Goal: Task Accomplishment & Management: Complete application form

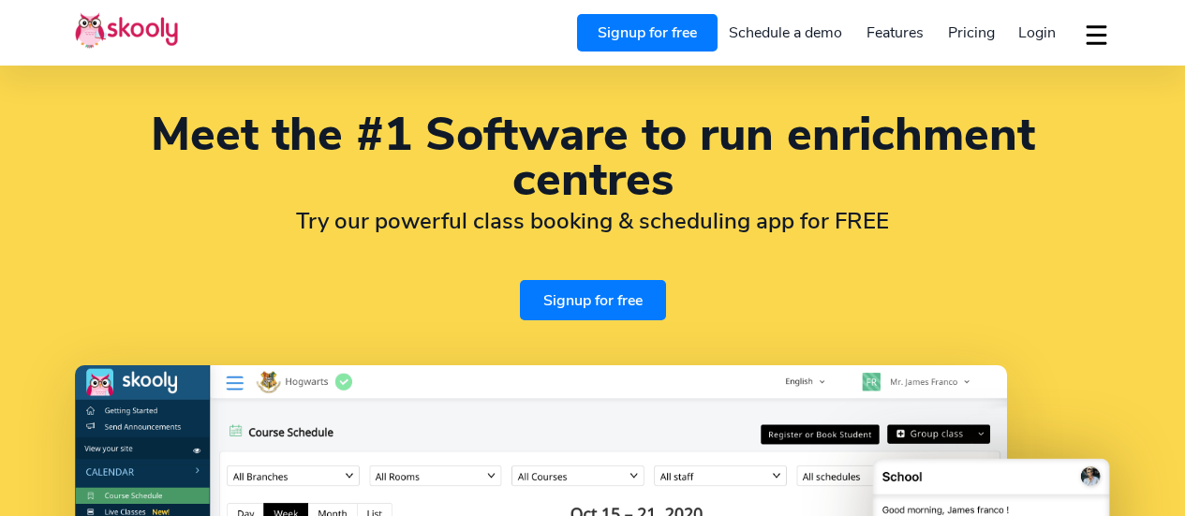
select select "en"
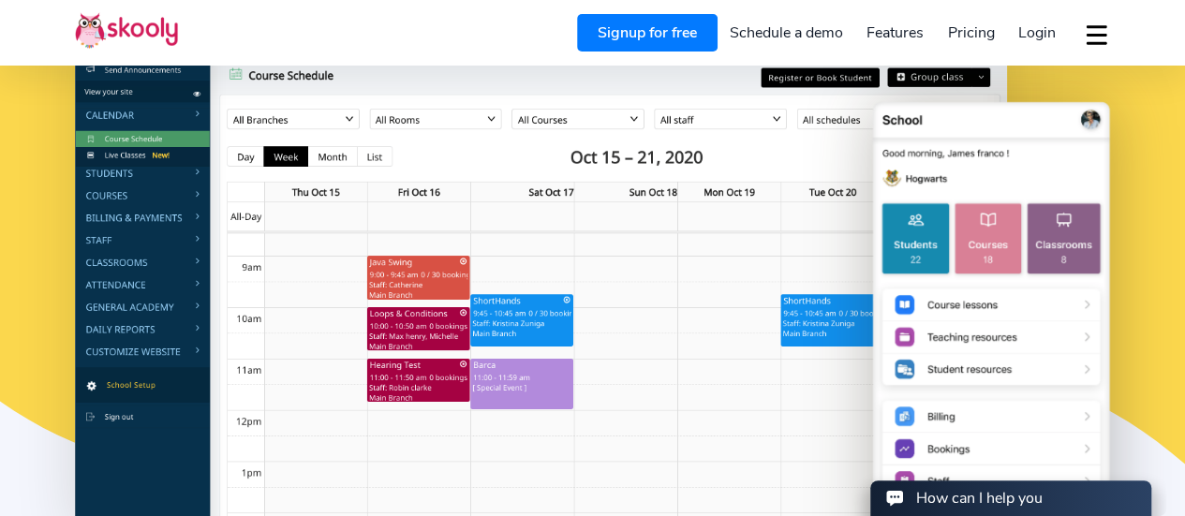
scroll to position [378, 0]
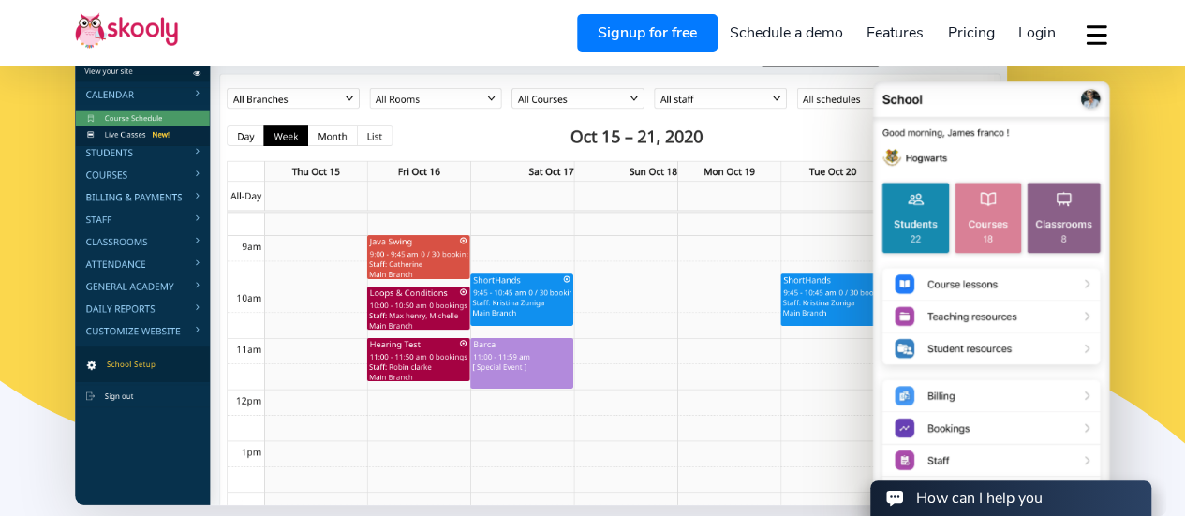
select select "44"
select select "[GEOGRAPHIC_DATA]"
select select "Europe/[GEOGRAPHIC_DATA]"
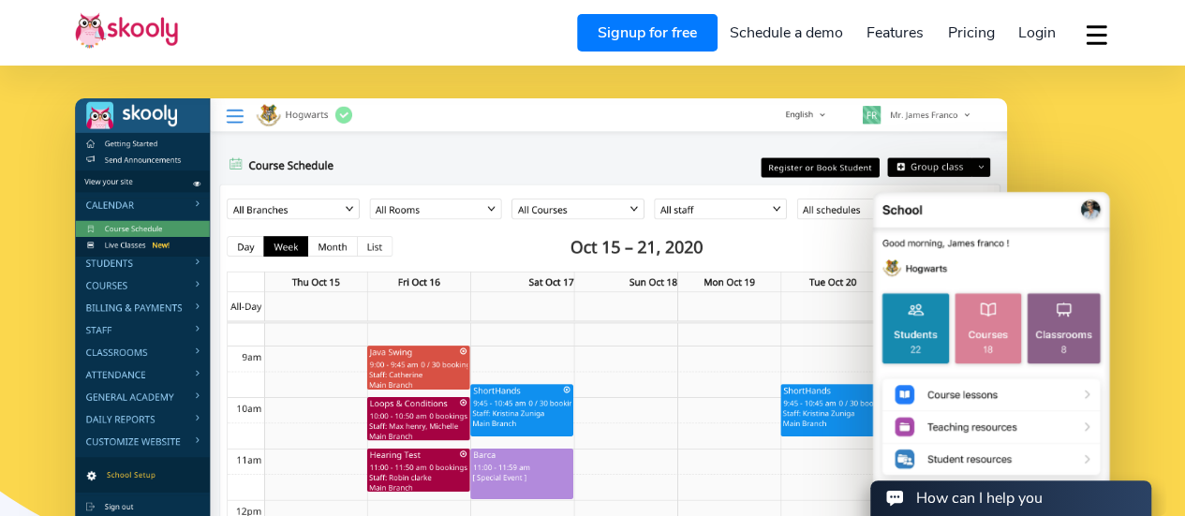
scroll to position [270, 0]
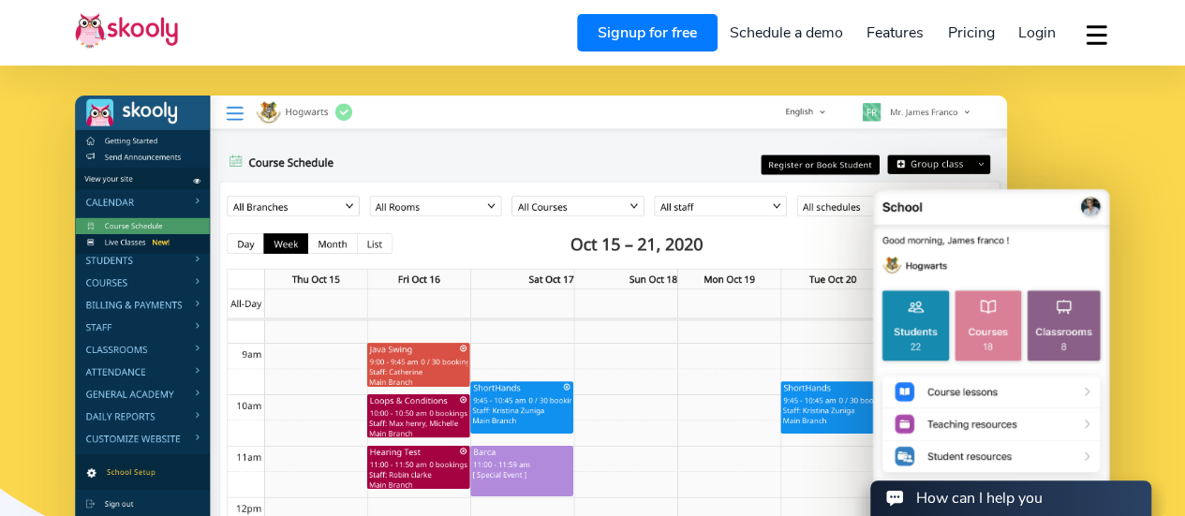
click at [963, 51] on header "Signup for free Schedule a demo Features Attendance Billing & Payments Class Sc…" at bounding box center [592, 33] width 1185 height 66
drag, startPoint x: 965, startPoint y: 49, endPoint x: 981, endPoint y: 23, distance: 29.9
click at [981, 23] on div "Signup for free Schedule a demo Features Attendance Billing & Payments Class Sc…" at bounding box center [836, 32] width 548 height 37
click at [981, 23] on span "Pricing" at bounding box center [971, 32] width 47 height 21
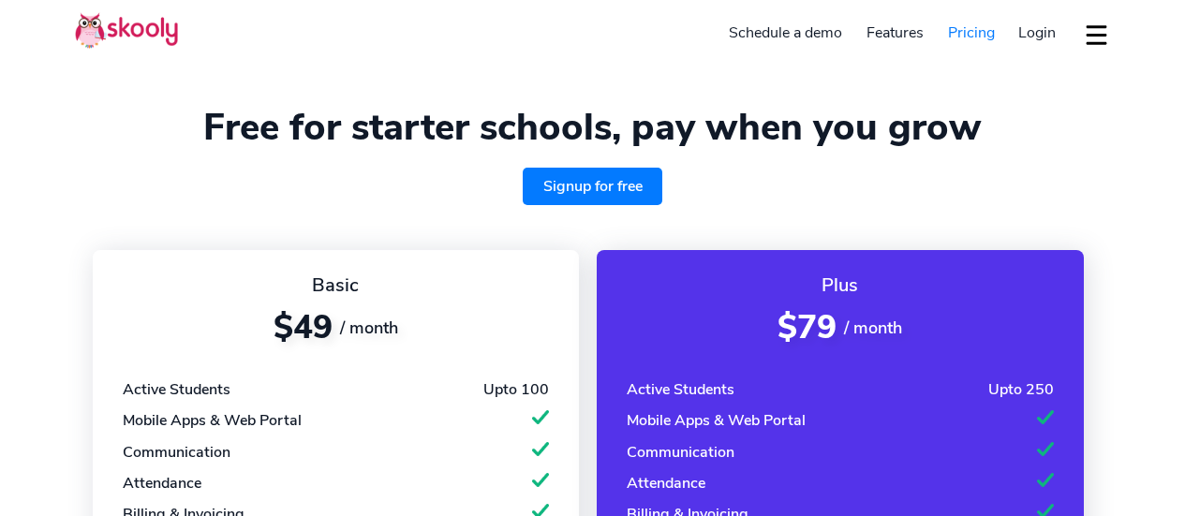
select select "en"
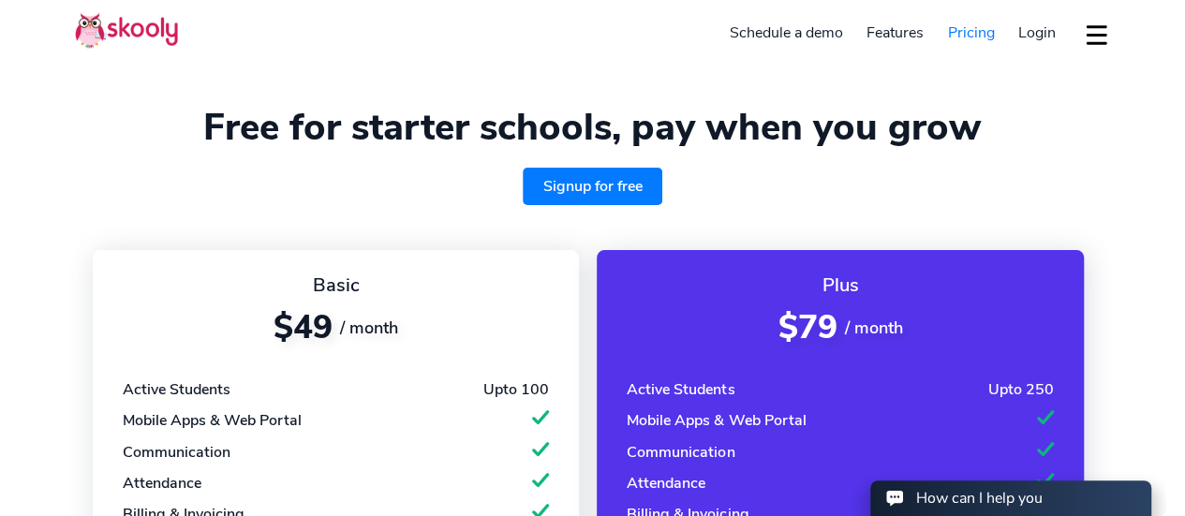
select select "44"
select select "[GEOGRAPHIC_DATA]"
select select "Europe/Jersey"
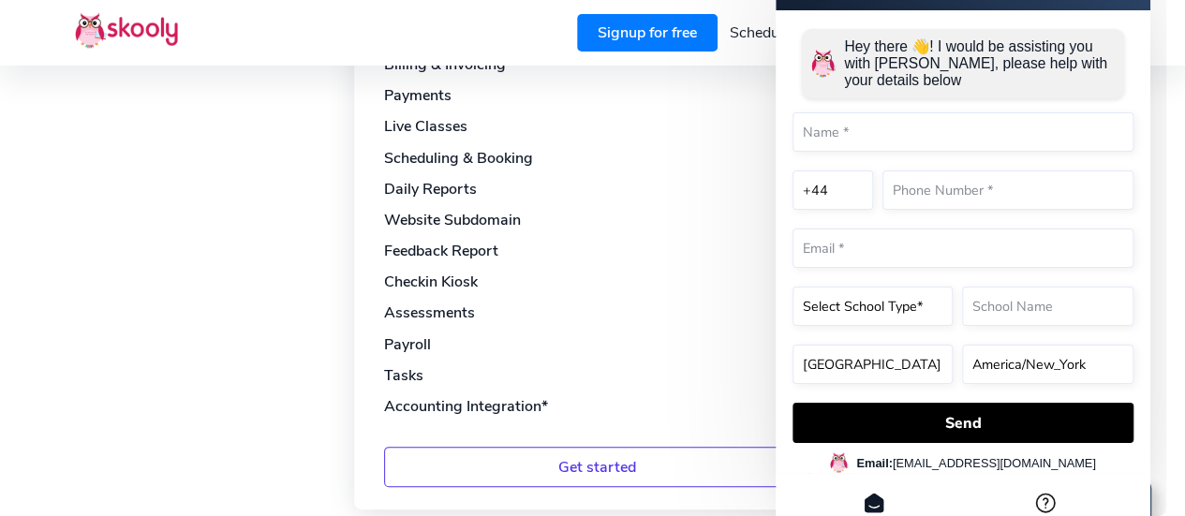
scroll to position [1185, 0]
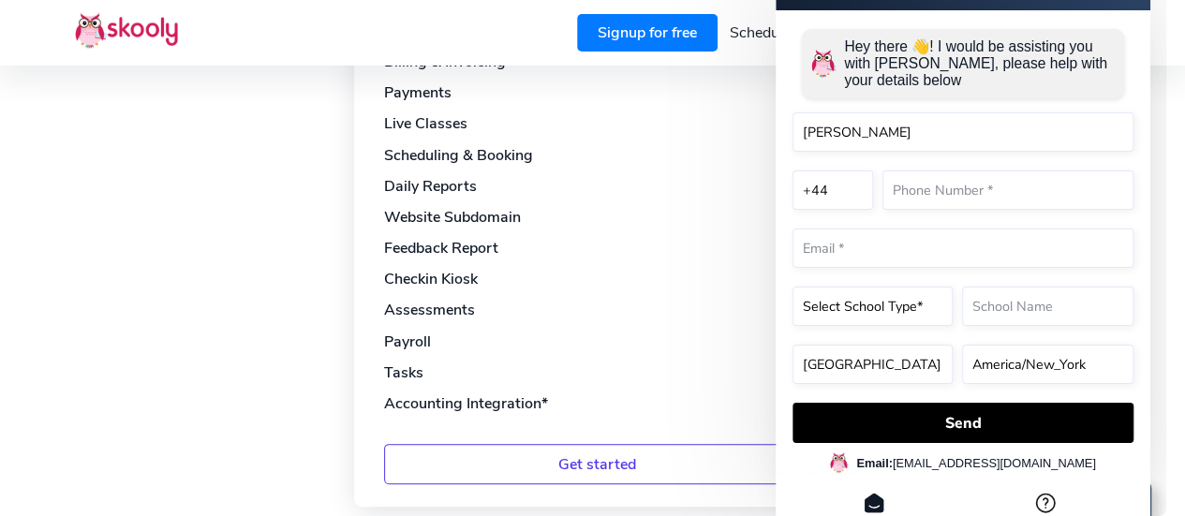
type input "Annelise"
click at [846, 182] on select "+1 +7 +20 +27 +30 +31 +32 +33 +34 +36 +39 +40 +41 +43 +44 +45 +46 +47 +48 +49 +…" at bounding box center [833, 190] width 81 height 39
click at [793, 210] on select "+1 +7 +20 +27 +30 +31 +32 +33 +34 +36 +39 +40 +41 +43 +44 +45 +46 +47 +48 +49 +…" at bounding box center [833, 190] width 81 height 39
select select "61"
select select "[GEOGRAPHIC_DATA]"
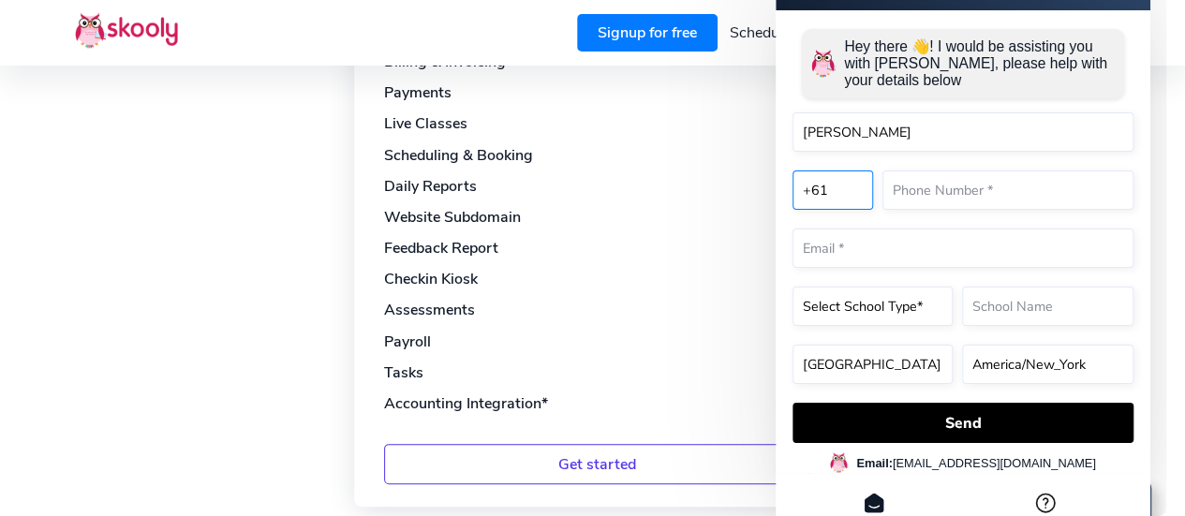
select select "[GEOGRAPHIC_DATA]/[GEOGRAPHIC_DATA]"
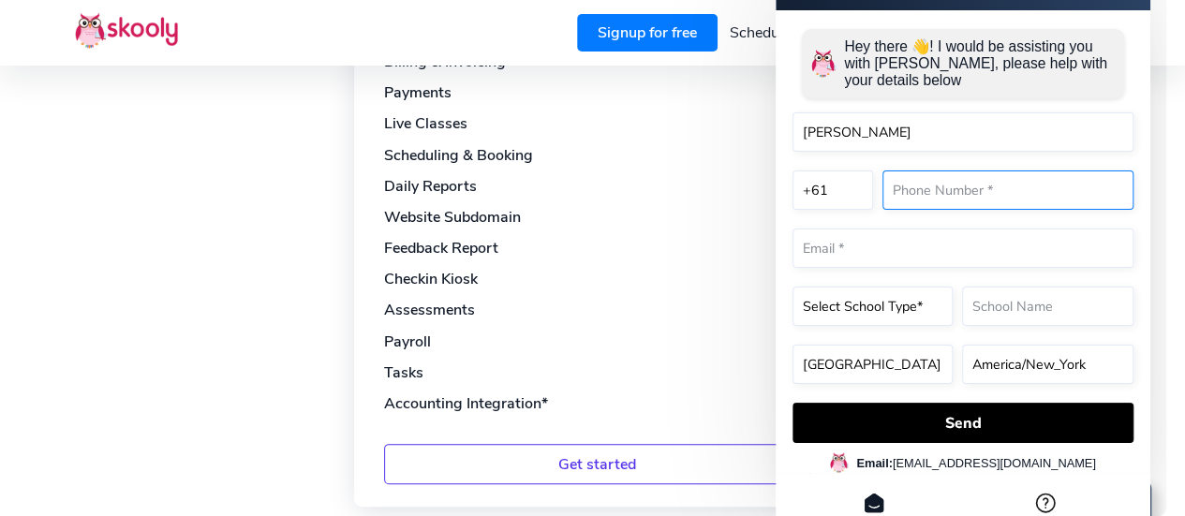
click at [957, 202] on input "text" at bounding box center [1008, 190] width 251 height 39
type input "466984776"
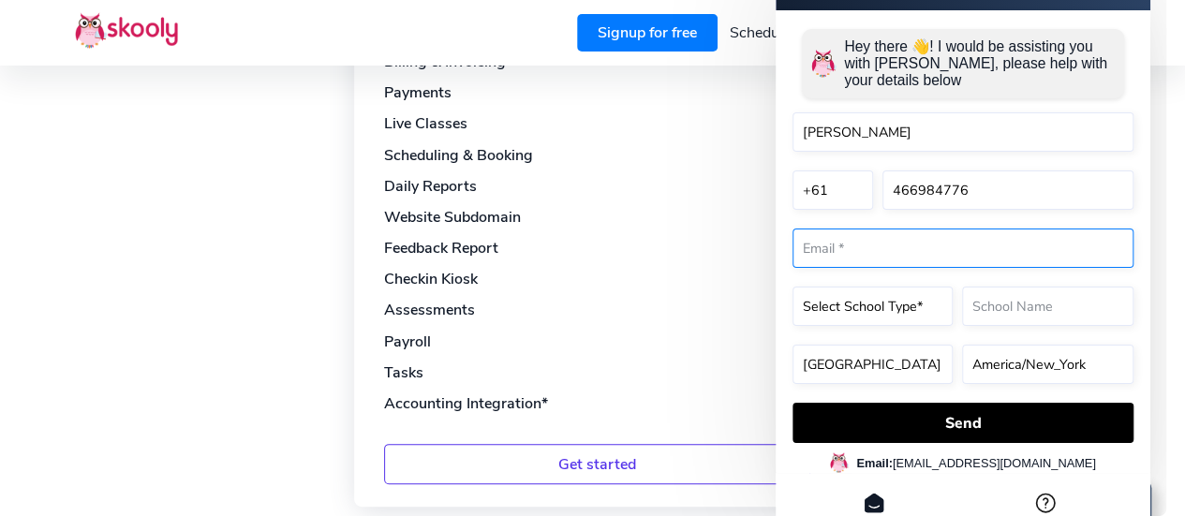
click at [893, 246] on input "email" at bounding box center [963, 248] width 341 height 39
type input "[EMAIL_ADDRESS][DOMAIN_NAME]"
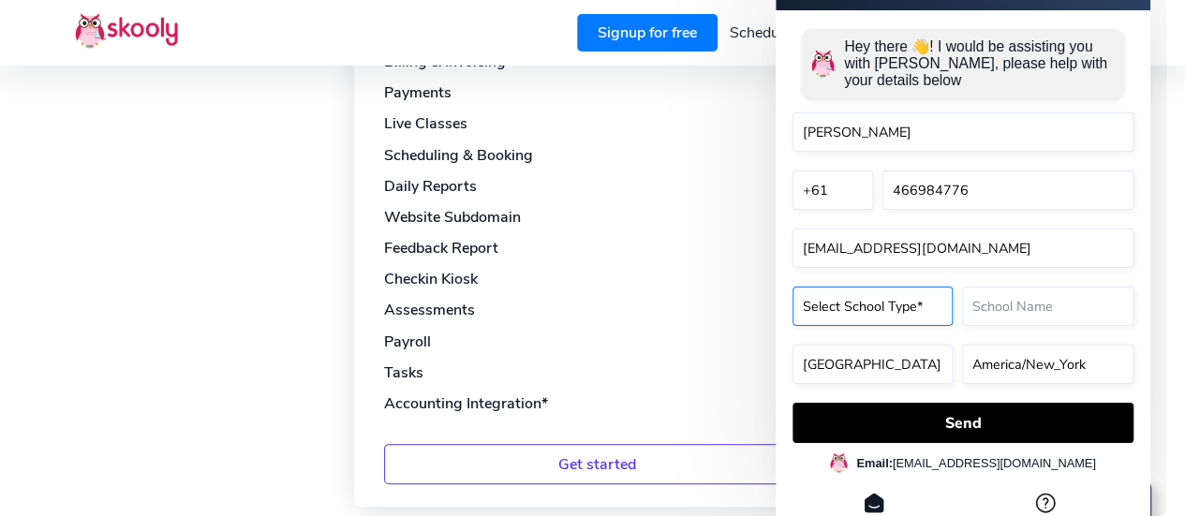
click at [852, 322] on select "Select School Type* Preschool Childcare K12 or primary school Academy Online sc…" at bounding box center [873, 306] width 160 height 39
select select "Tuition centre"
click at [793, 326] on select "Select School Type* Preschool Childcare K12 or primary school Academy Online sc…" at bounding box center [873, 306] width 160 height 39
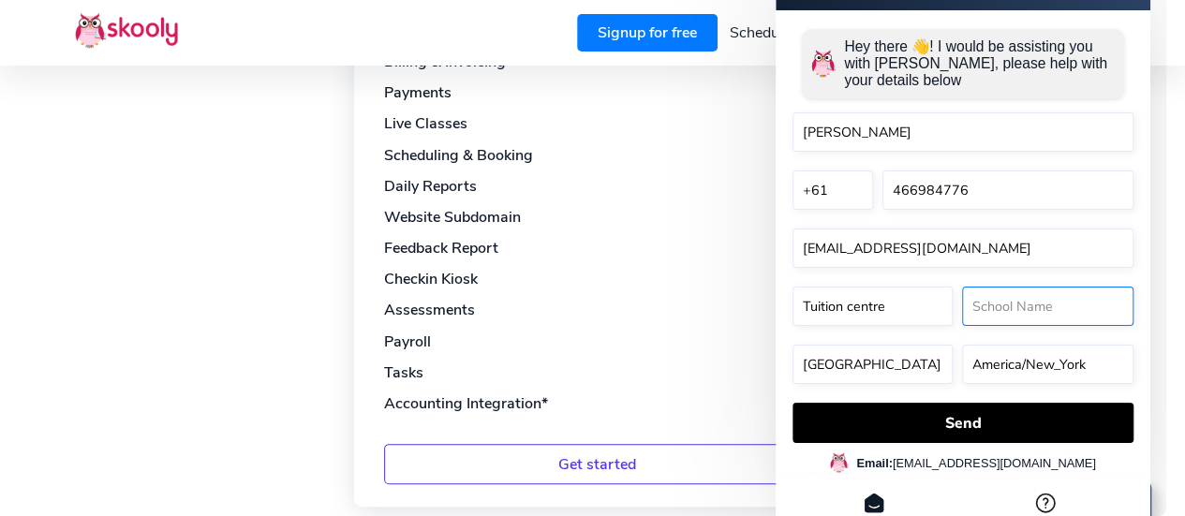
click at [984, 304] on input "text" at bounding box center [1047, 306] width 171 height 39
type input "Seriously Addictive Mathematics - Point Cook"
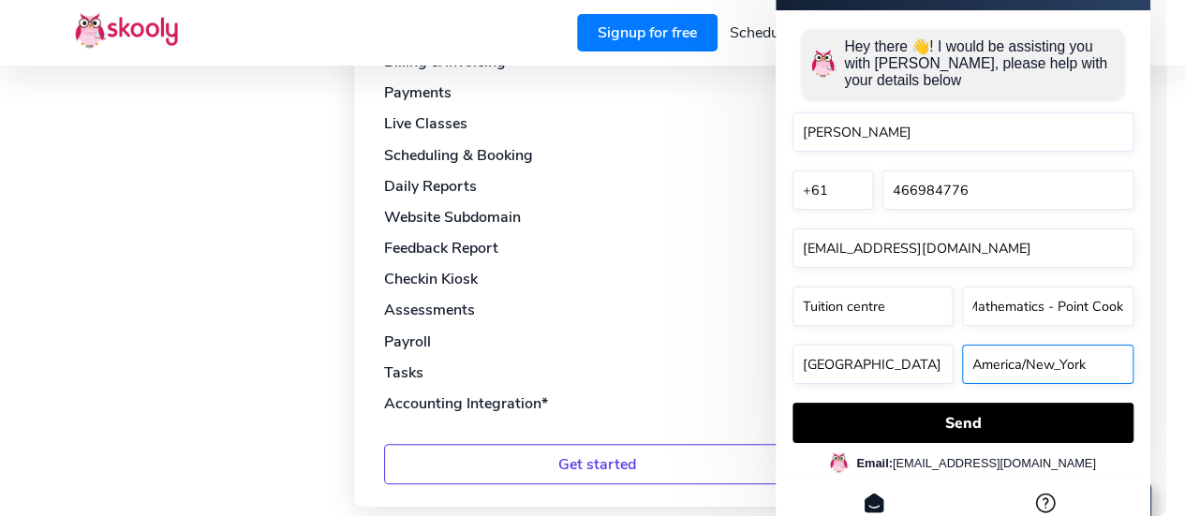
scroll to position [0, 0]
click at [1024, 361] on select "America/New_York Asia/Novosibirsk Africa/Cairo Africa/Johannesburg Europe/Athen…" at bounding box center [1047, 364] width 171 height 39
click at [782, 489] on div "Home User Guides" at bounding box center [963, 513] width 375 height 81
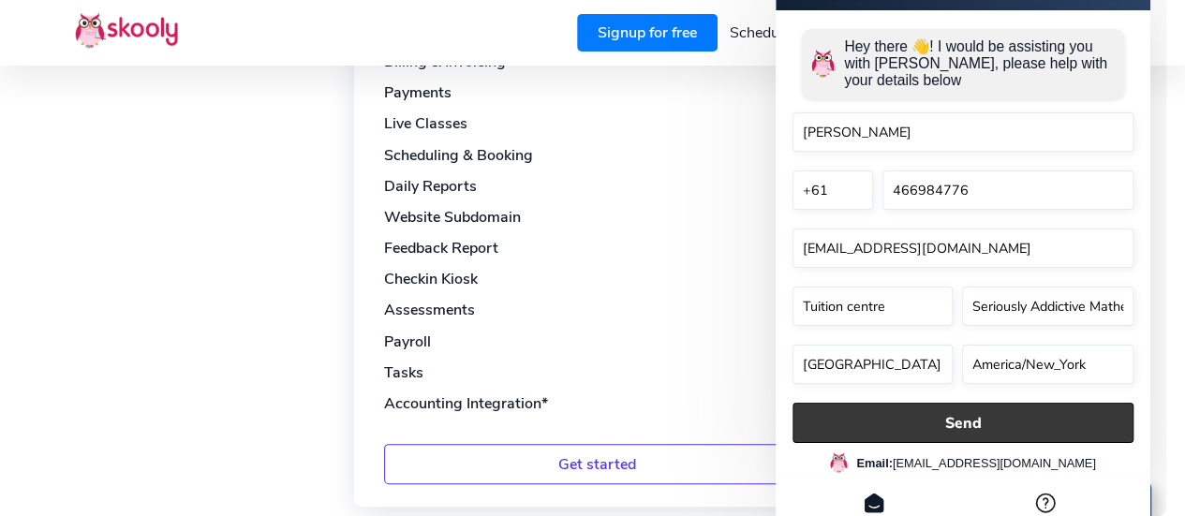
click at [914, 422] on button "Send" at bounding box center [963, 423] width 341 height 40
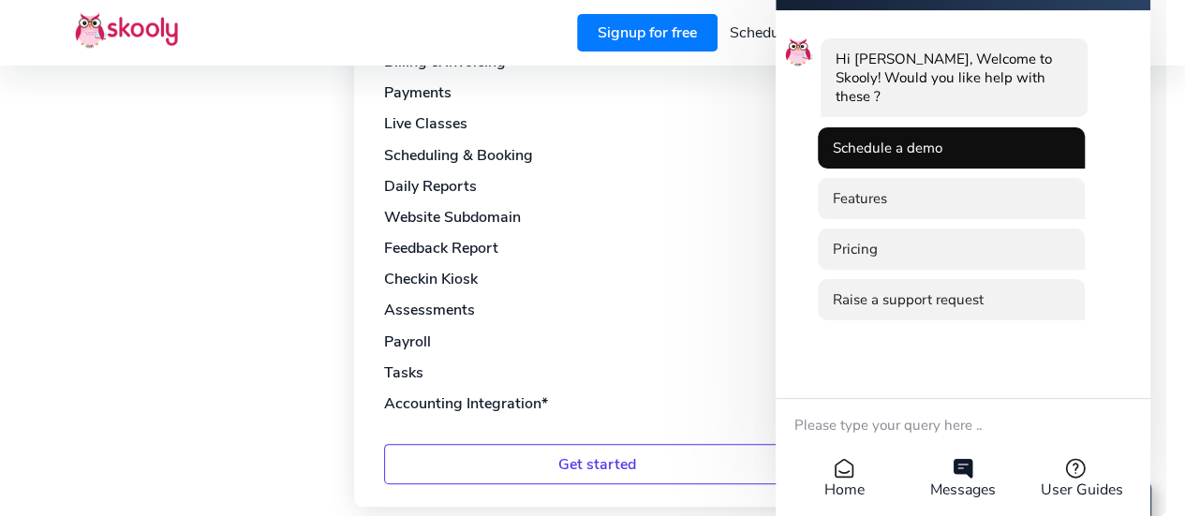
click at [921, 130] on li "Schedule a demo" at bounding box center [951, 147] width 267 height 41
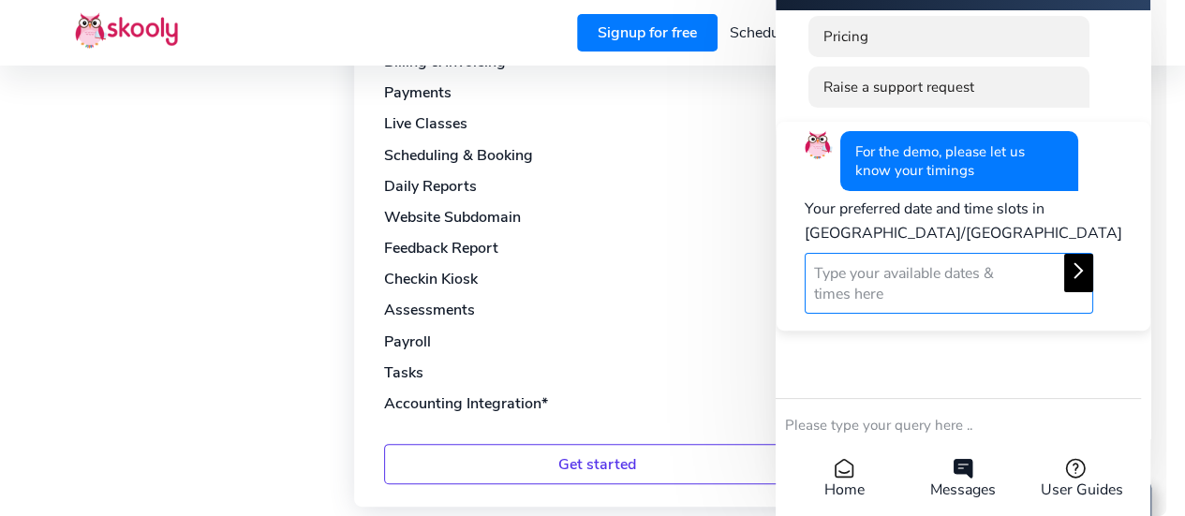
click at [944, 291] on textarea at bounding box center [949, 283] width 289 height 61
click at [1067, 265] on icon at bounding box center [1078, 271] width 22 height 22
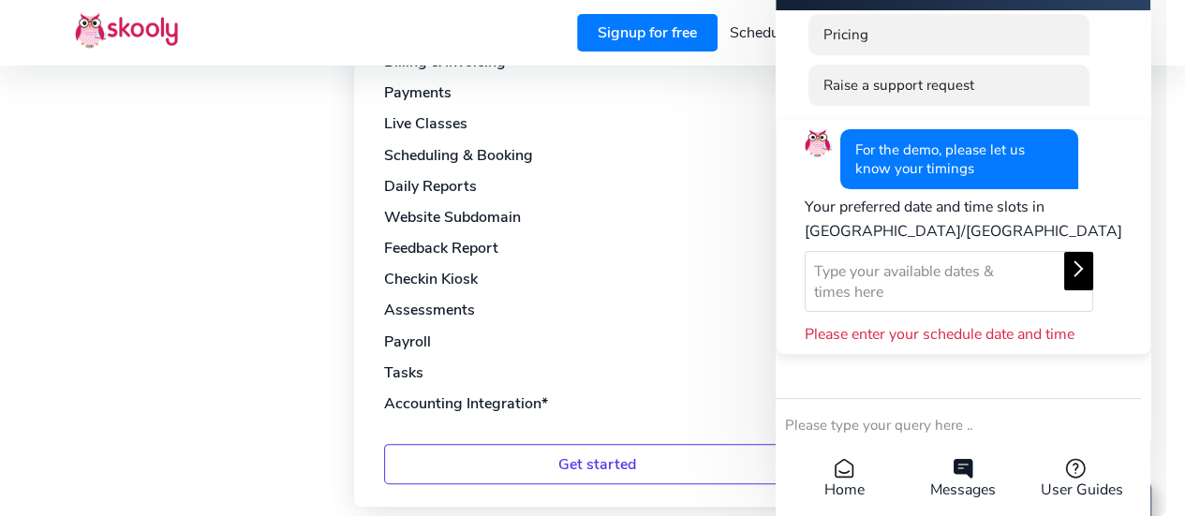
scroll to position [159, 0]
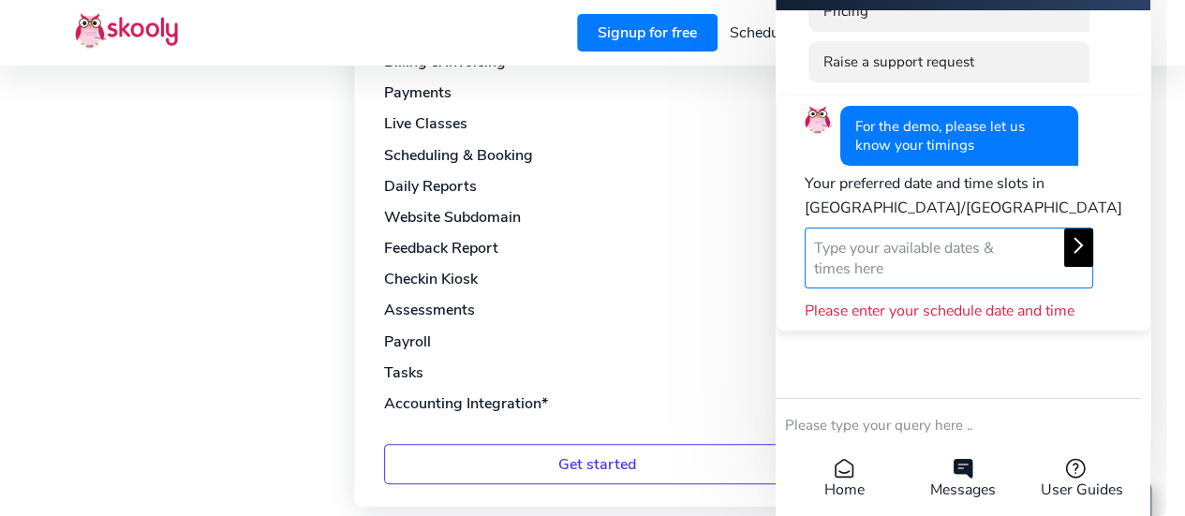
click at [920, 262] on textarea at bounding box center [949, 258] width 289 height 61
type textarea "As soon as possible"
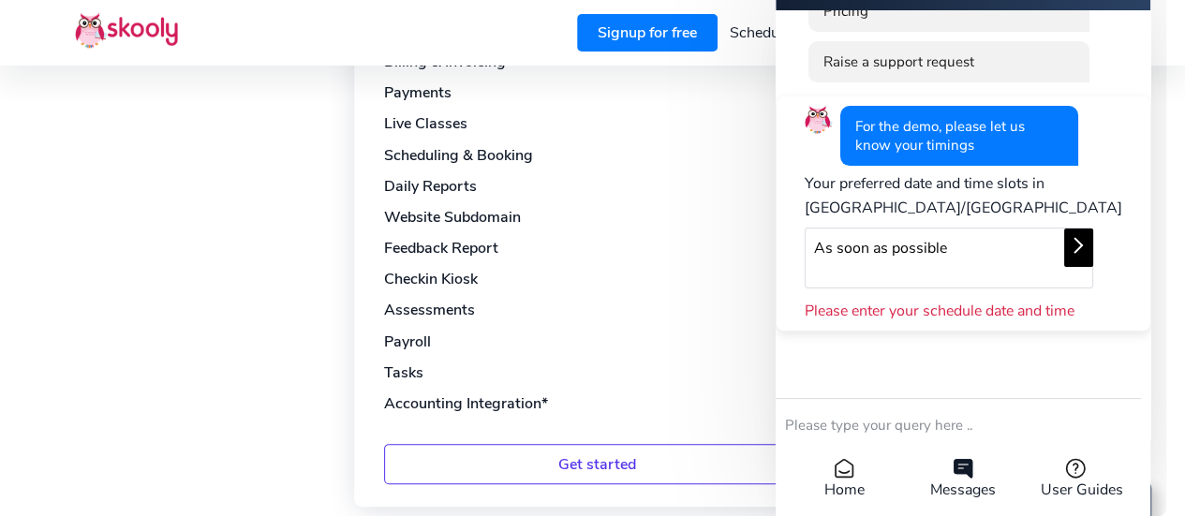
click at [1067, 257] on icon at bounding box center [1078, 245] width 22 height 22
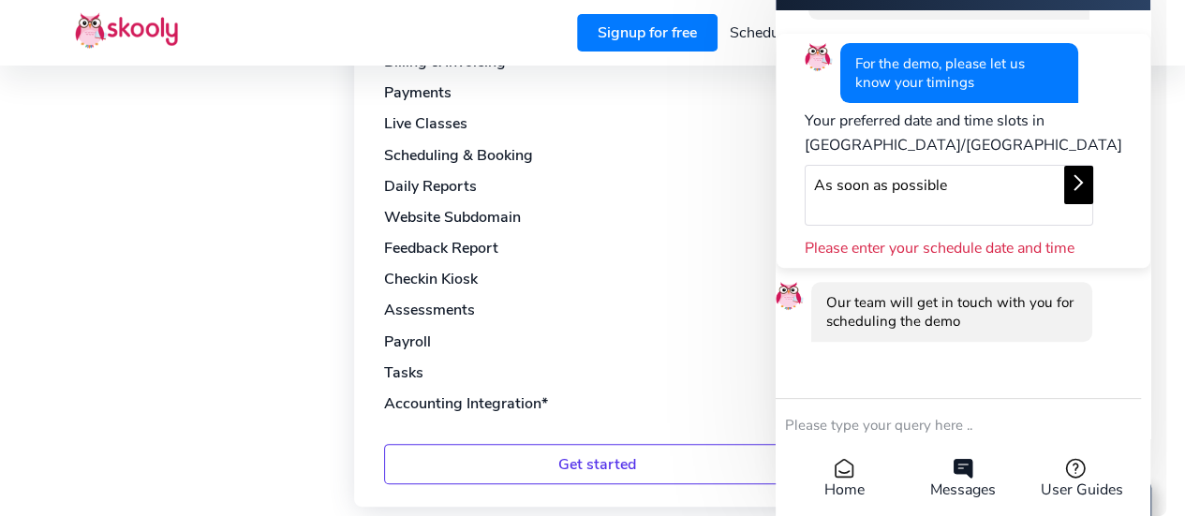
scroll to position [436, 0]
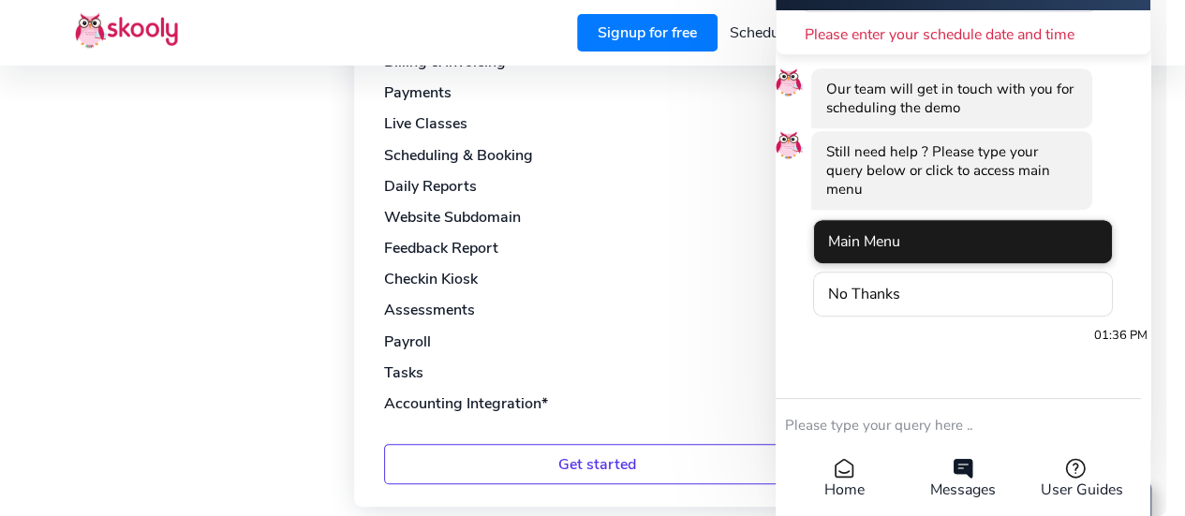
click at [993, 264] on li "Main Menu" at bounding box center [963, 241] width 301 height 45
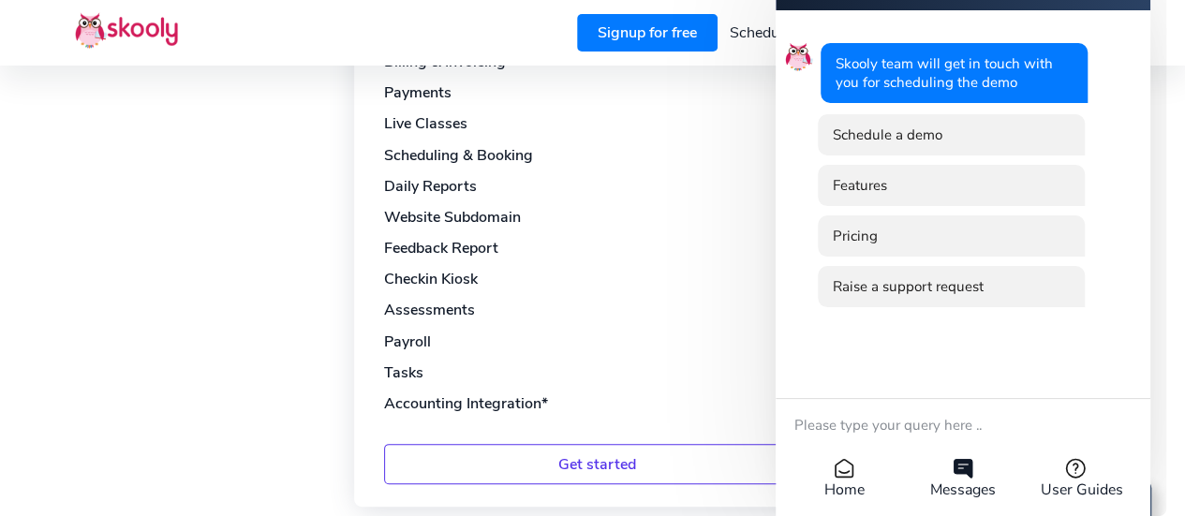
scroll to position [0, 0]
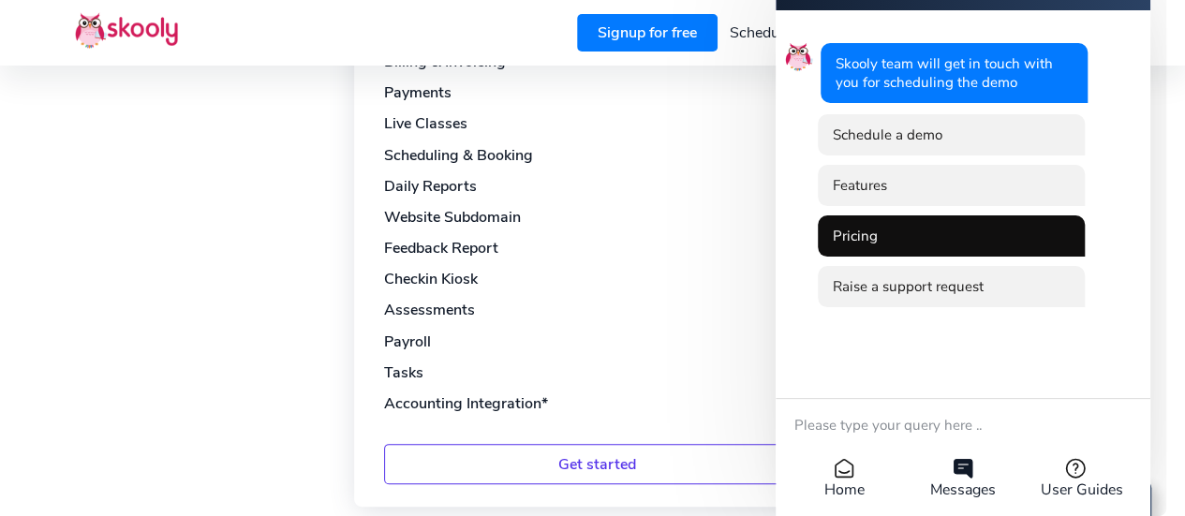
click at [872, 244] on li "Pricing" at bounding box center [951, 236] width 267 height 41
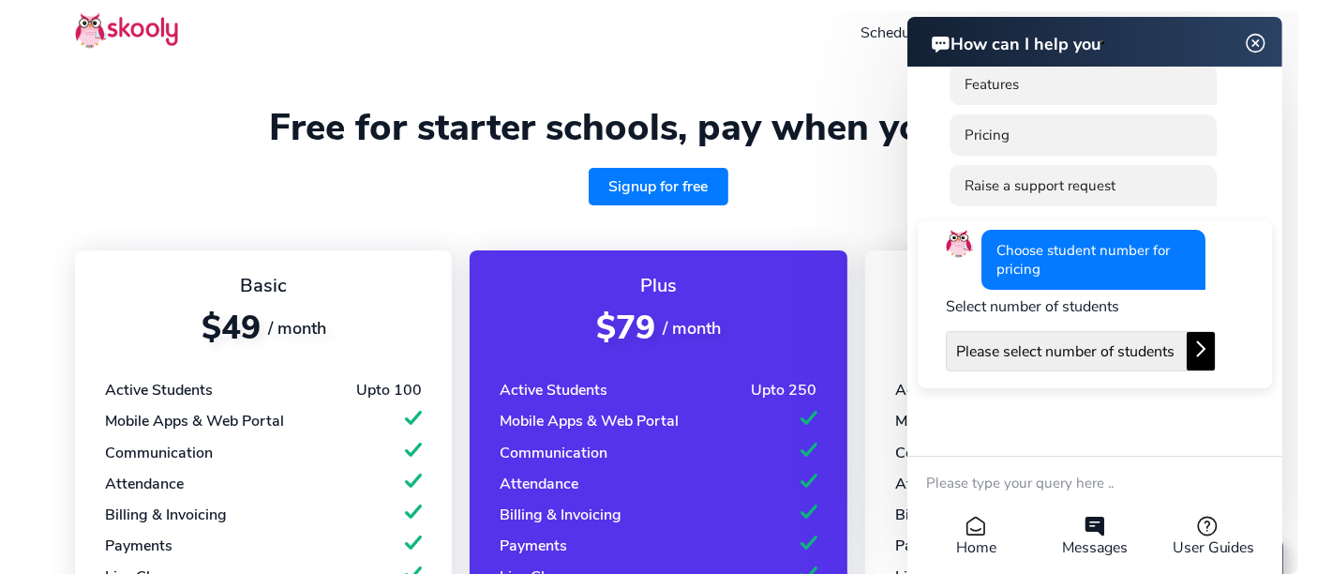
drag, startPoint x: 1095, startPoint y: 65, endPoint x: 867, endPoint y: 281, distance: 314.9
click at [867, 11] on html "How can I help you How can I help you smart_toy Skooly team will get in touch w…" at bounding box center [1027, 11] width 540 height 0
click at [1185, 37] on img at bounding box center [1255, 43] width 36 height 23
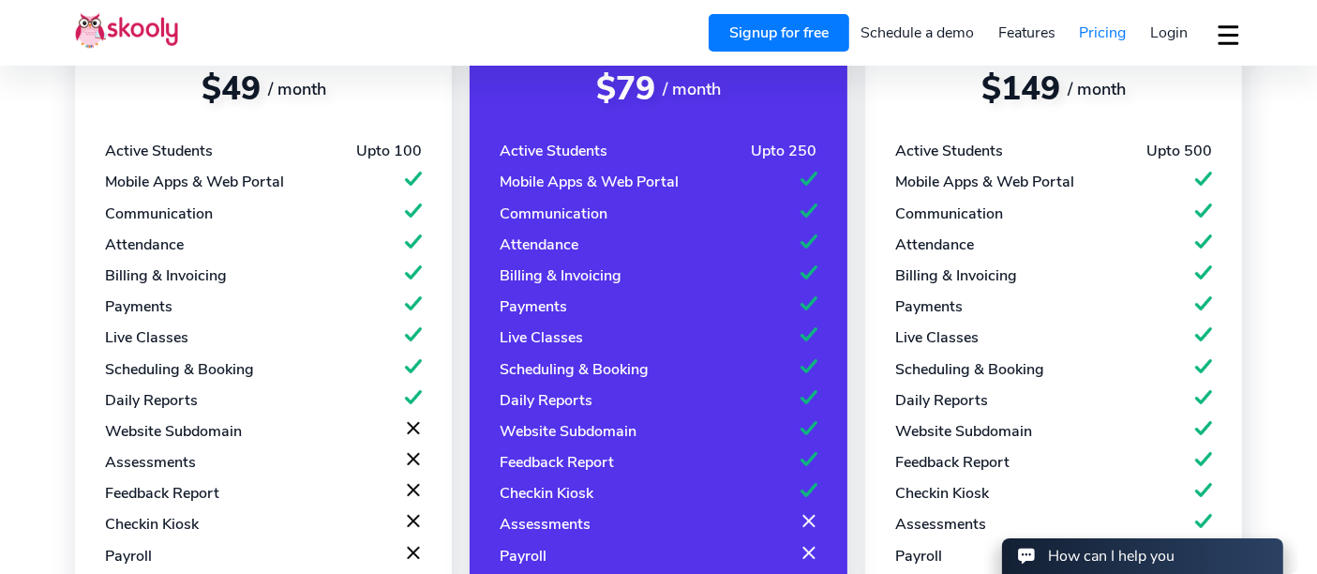
scroll to position [435, 0]
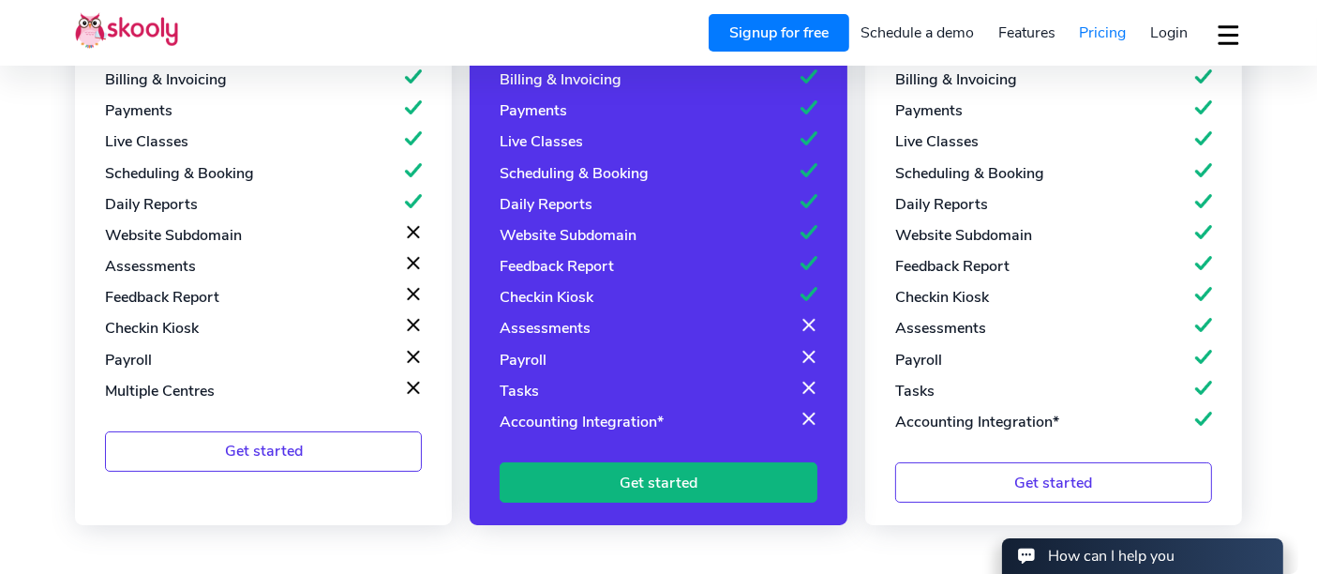
click at [244, 455] on link "Get started" at bounding box center [263, 451] width 317 height 40
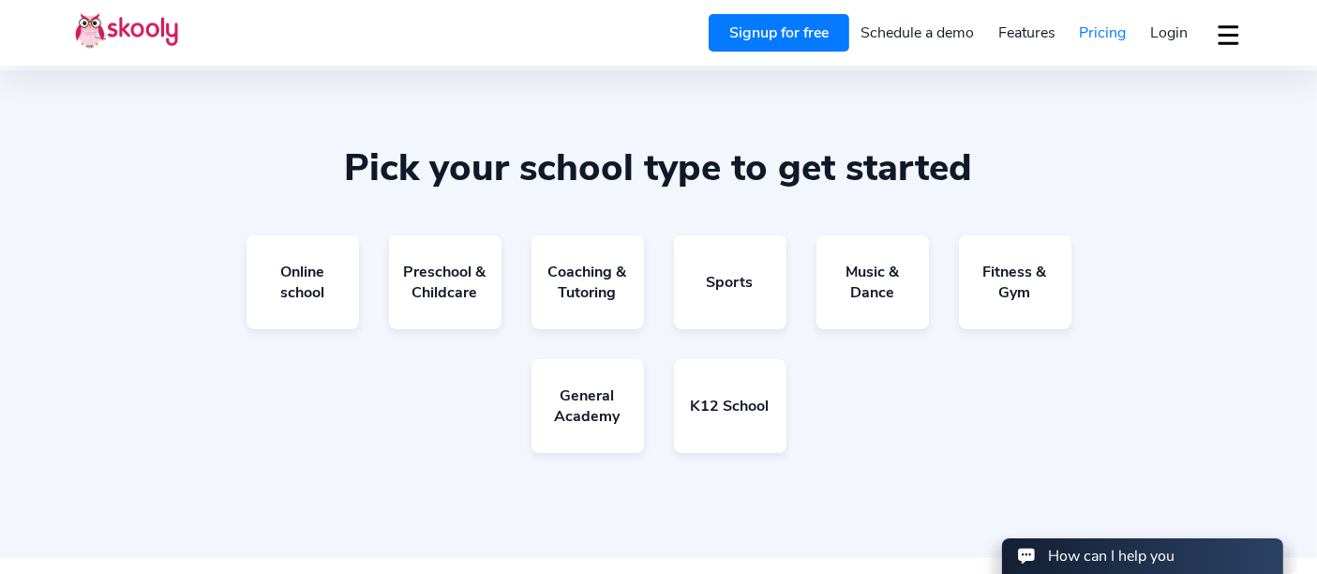
scroll to position [1142, 0]
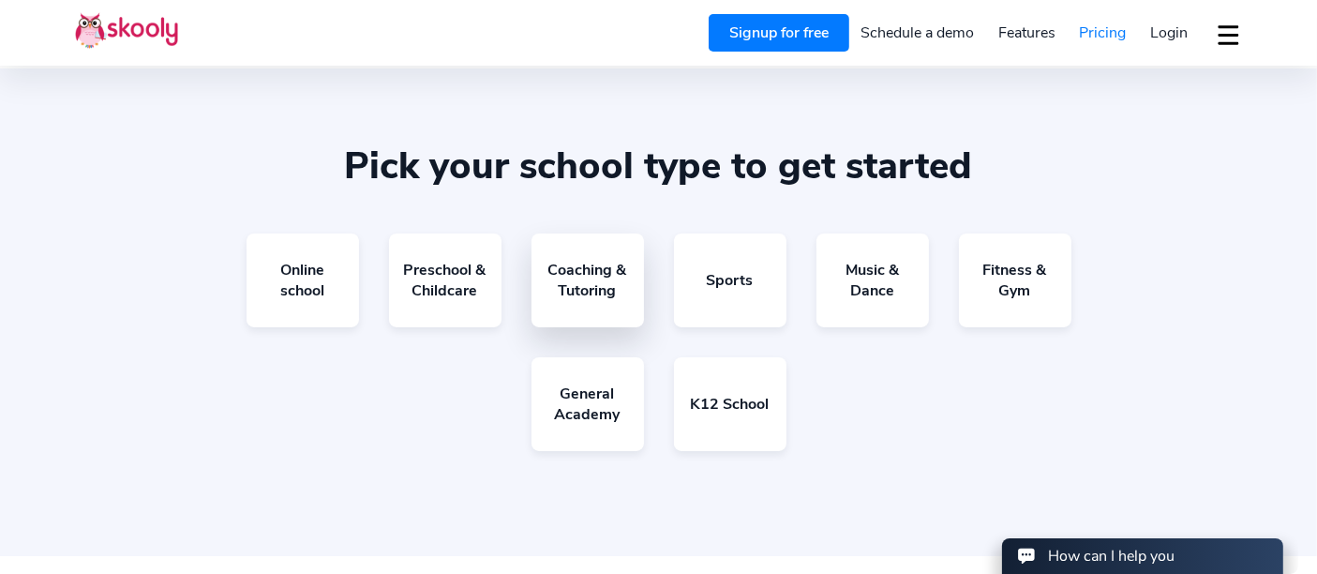
click at [597, 261] on link "Coaching & Tutoring" at bounding box center [587, 280] width 112 height 94
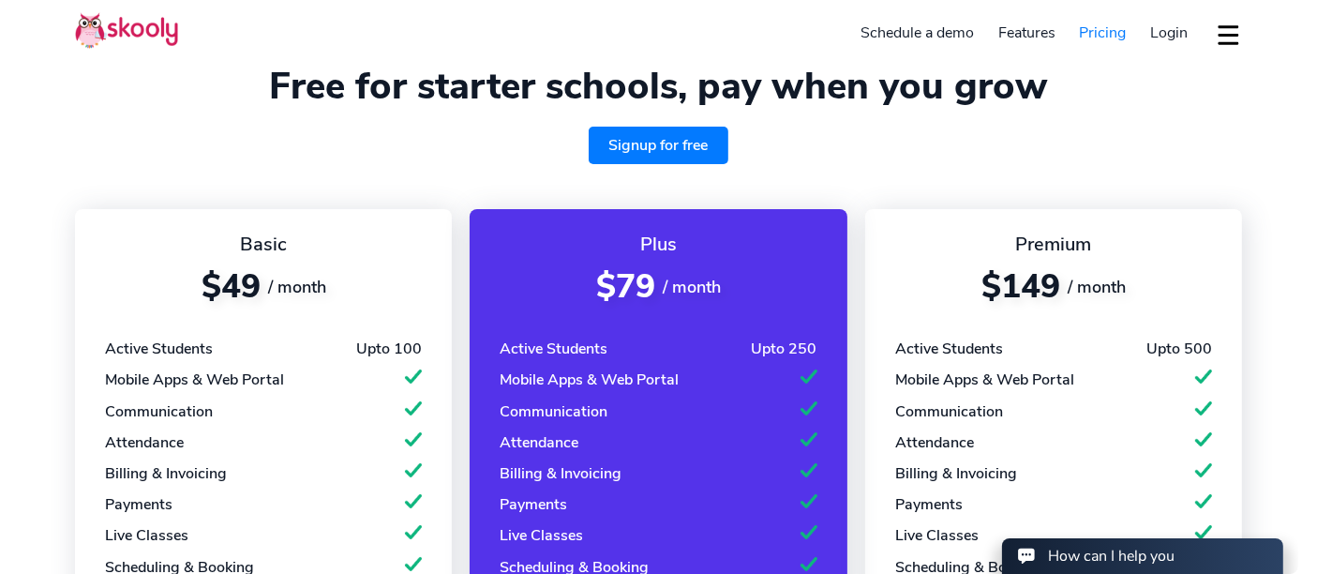
scroll to position [0, 0]
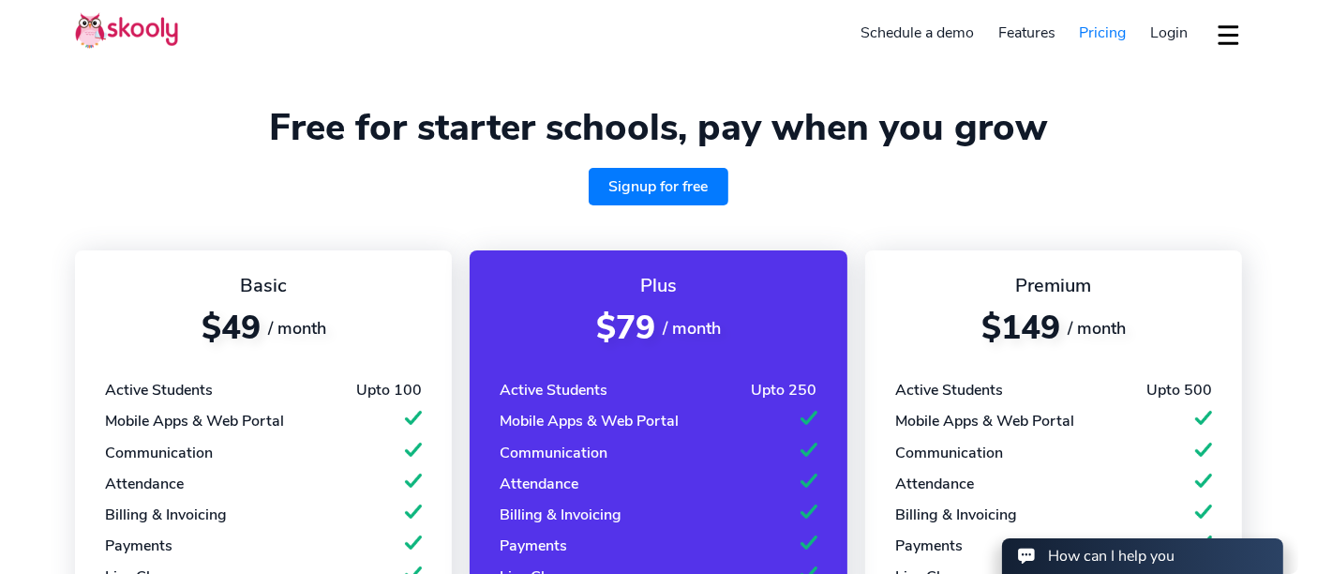
click at [1055, 515] on div "How can I help you" at bounding box center [1110, 554] width 127 height 21
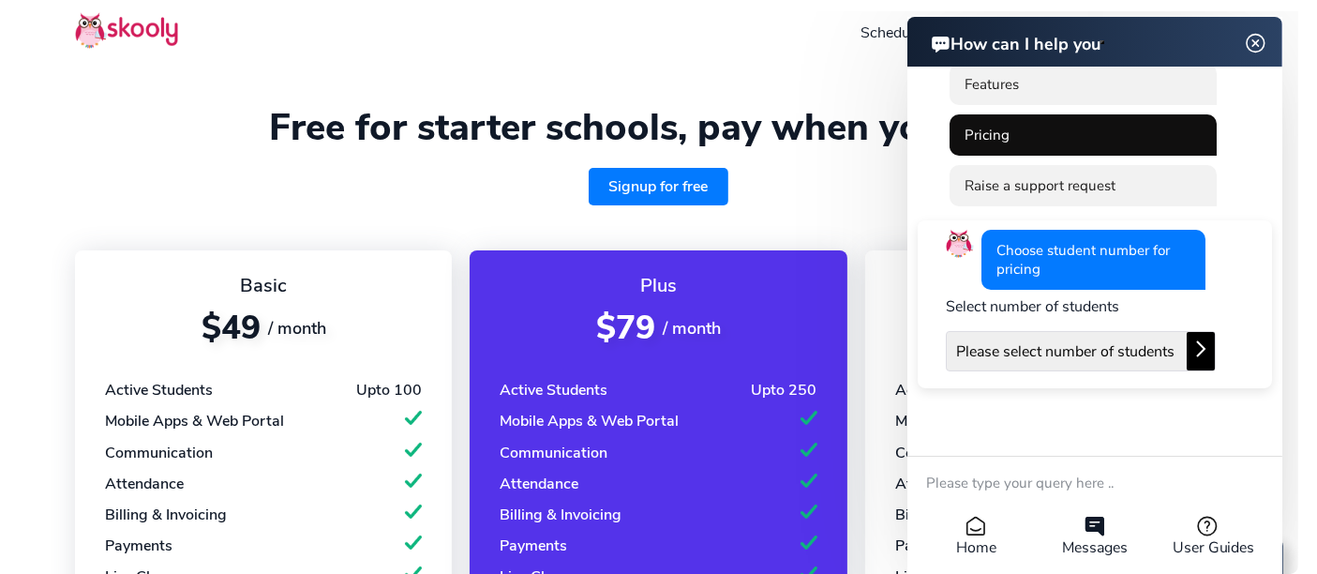
click at [1111, 138] on li "Pricing" at bounding box center [1081, 134] width 267 height 41
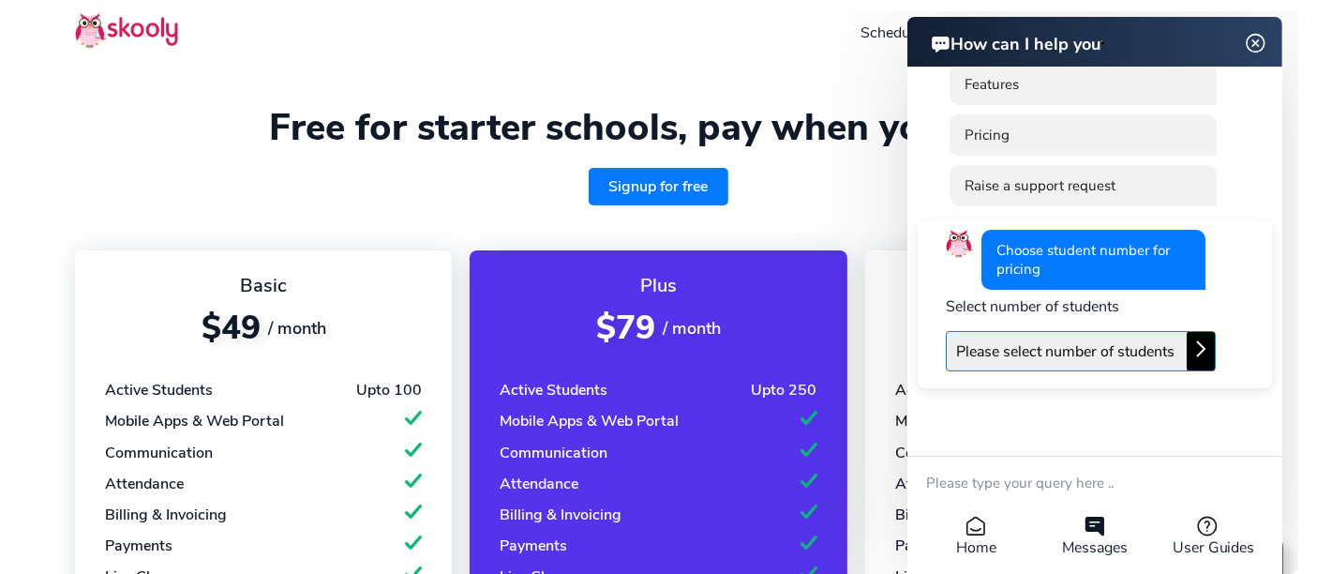
click at [1066, 366] on select "Please select number of students Upto 50 students Upto 100 students Upto 250 st…" at bounding box center [1080, 351] width 270 height 40
select select "100"
click at [945, 331] on select "Please select number of students Upto 50 students Upto 100 students Upto 250 st…" at bounding box center [1080, 351] width 270 height 40
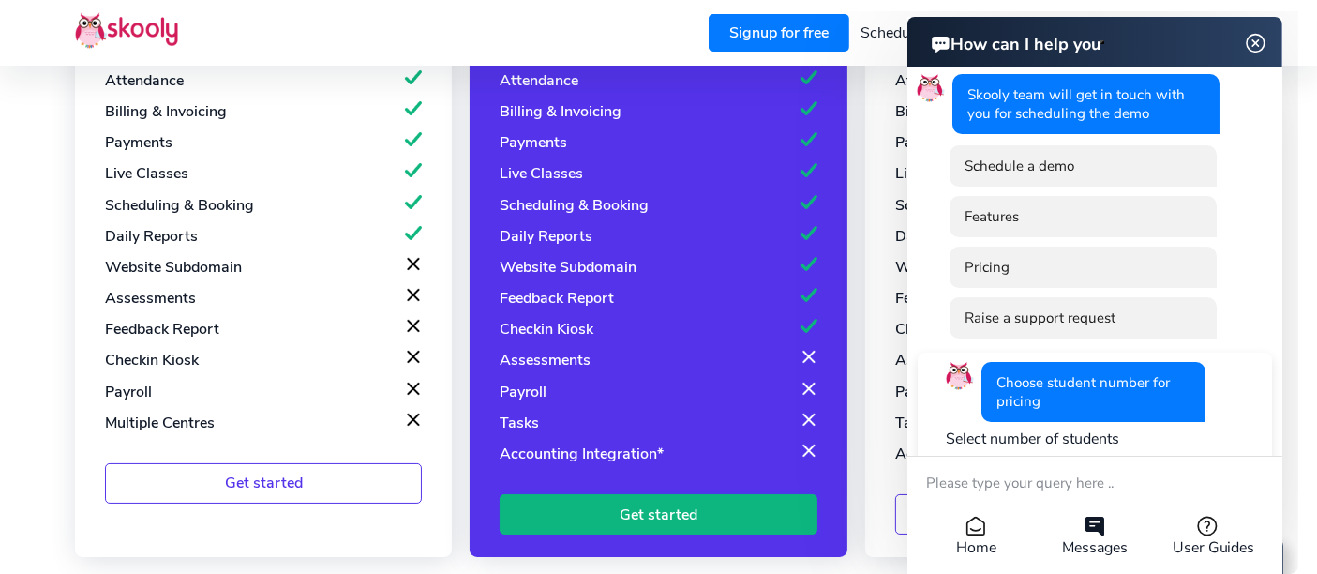
scroll to position [14, 0]
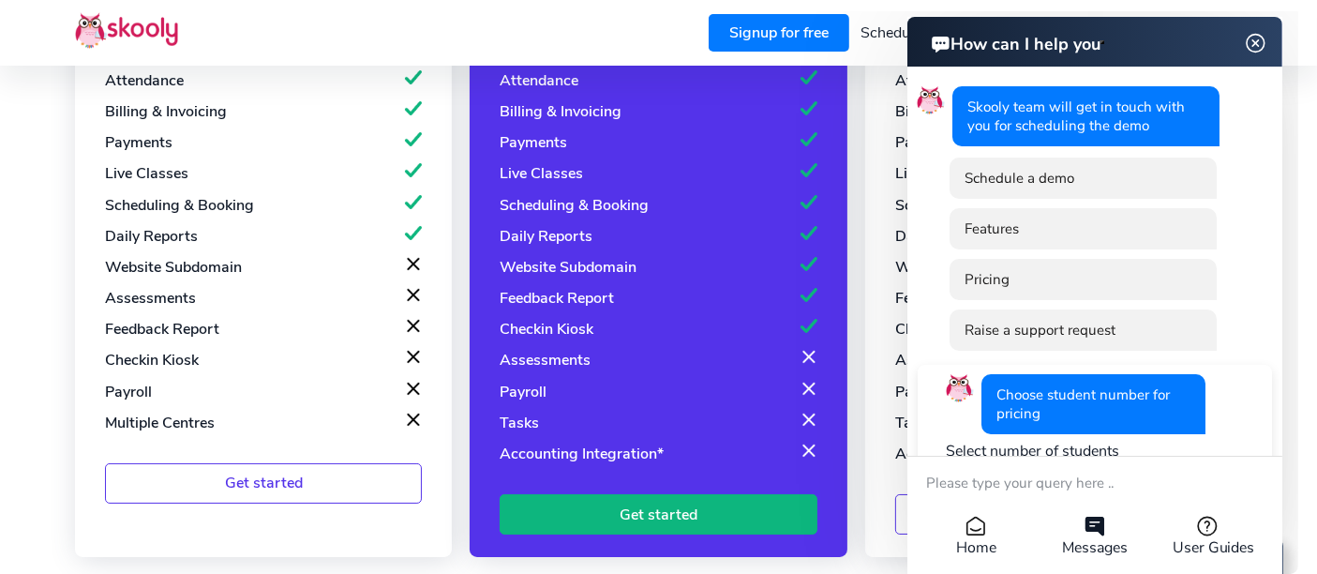
click at [1185, 41] on img at bounding box center [1255, 43] width 36 height 23
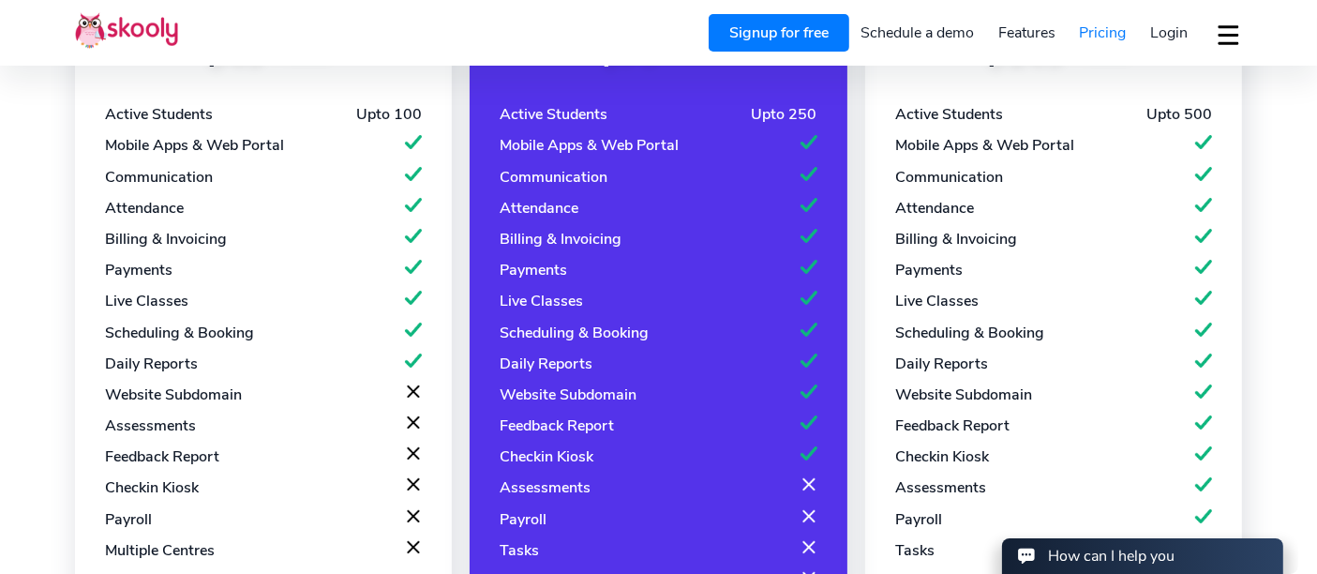
scroll to position [273, 0]
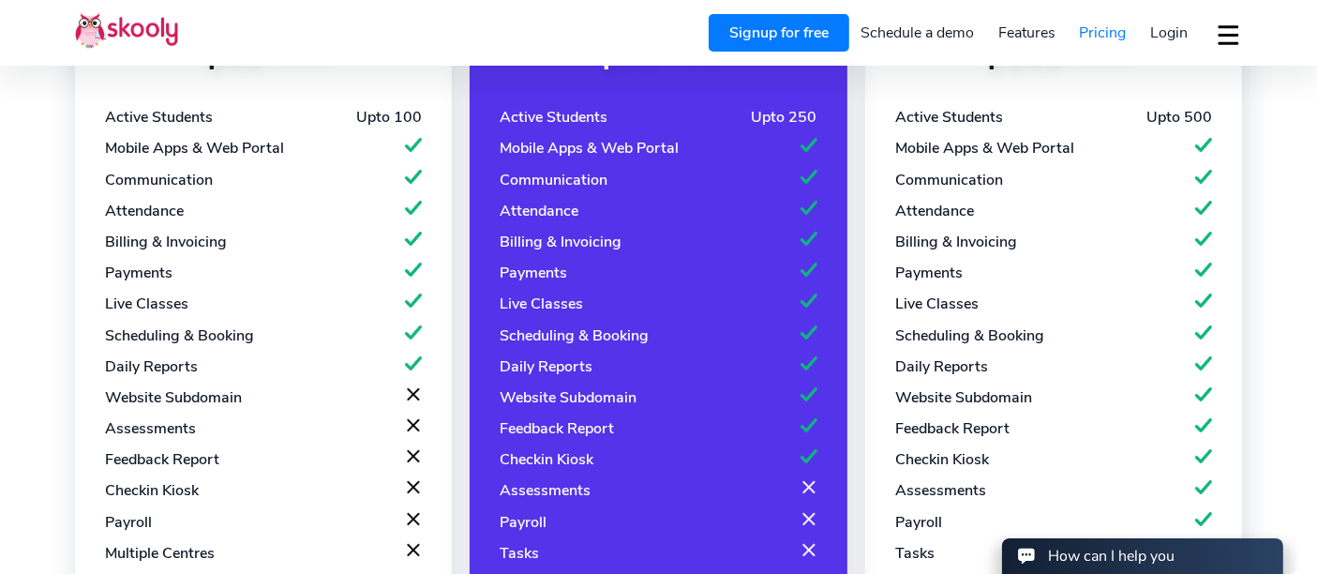
click at [274, 237] on div "Billing & Invoicing" at bounding box center [263, 241] width 317 height 21
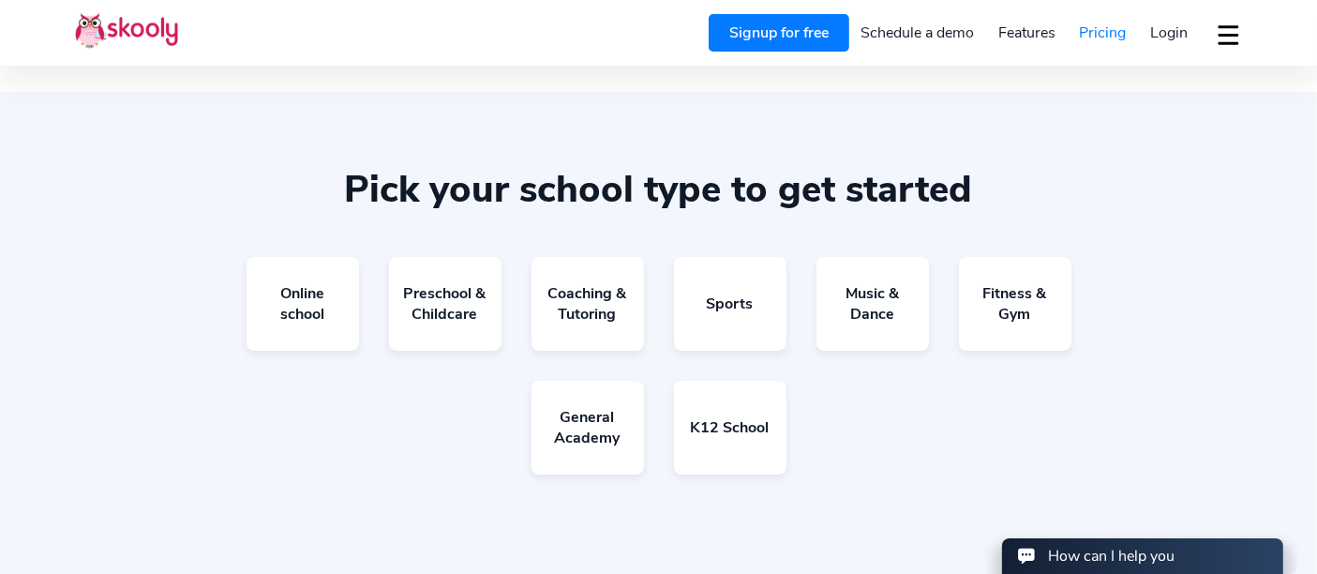
scroll to position [1122, 0]
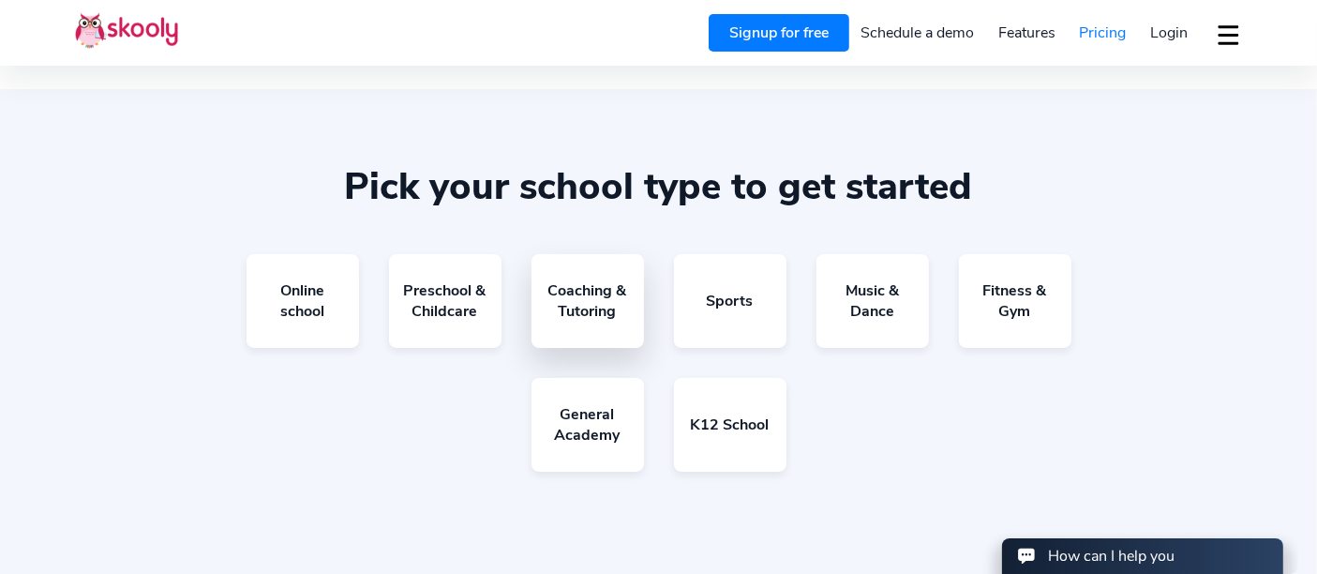
click at [600, 307] on link "Coaching & Tutoring" at bounding box center [587, 301] width 112 height 94
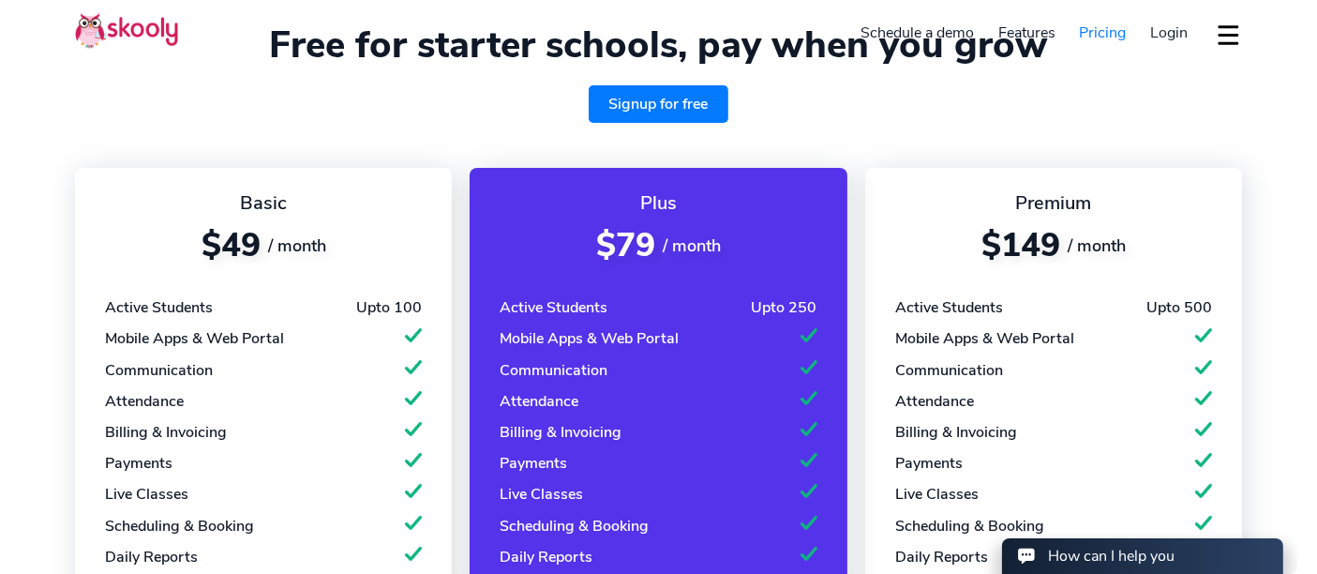
scroll to position [0, 0]
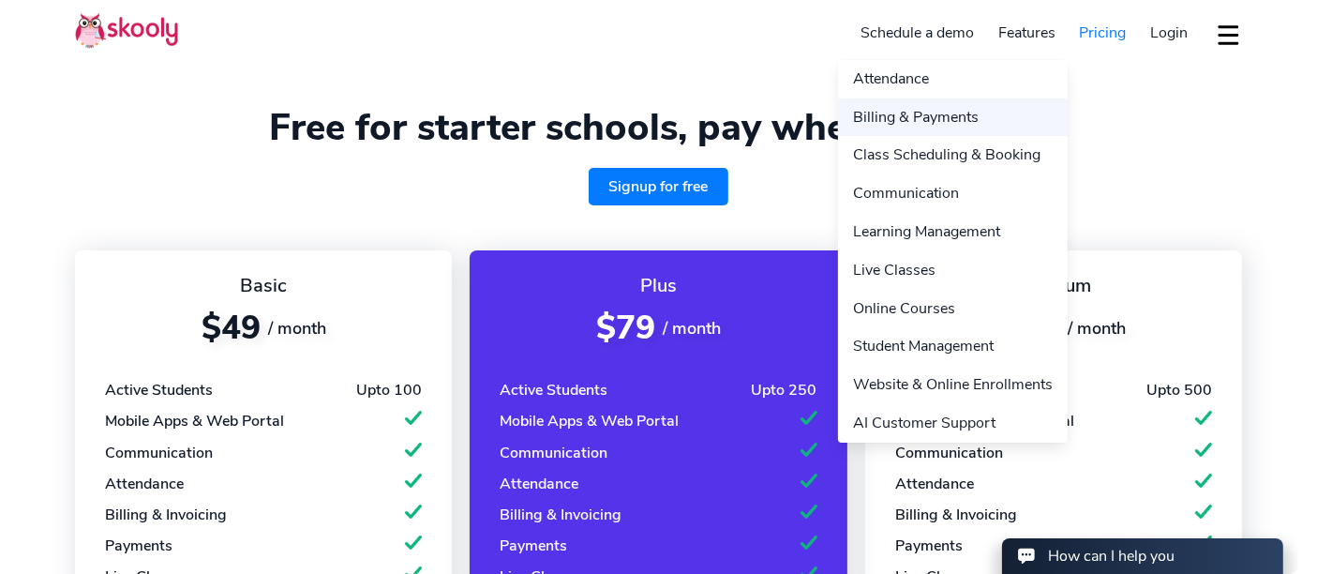
click at [970, 125] on link "Billing & Payments" at bounding box center [953, 117] width 230 height 38
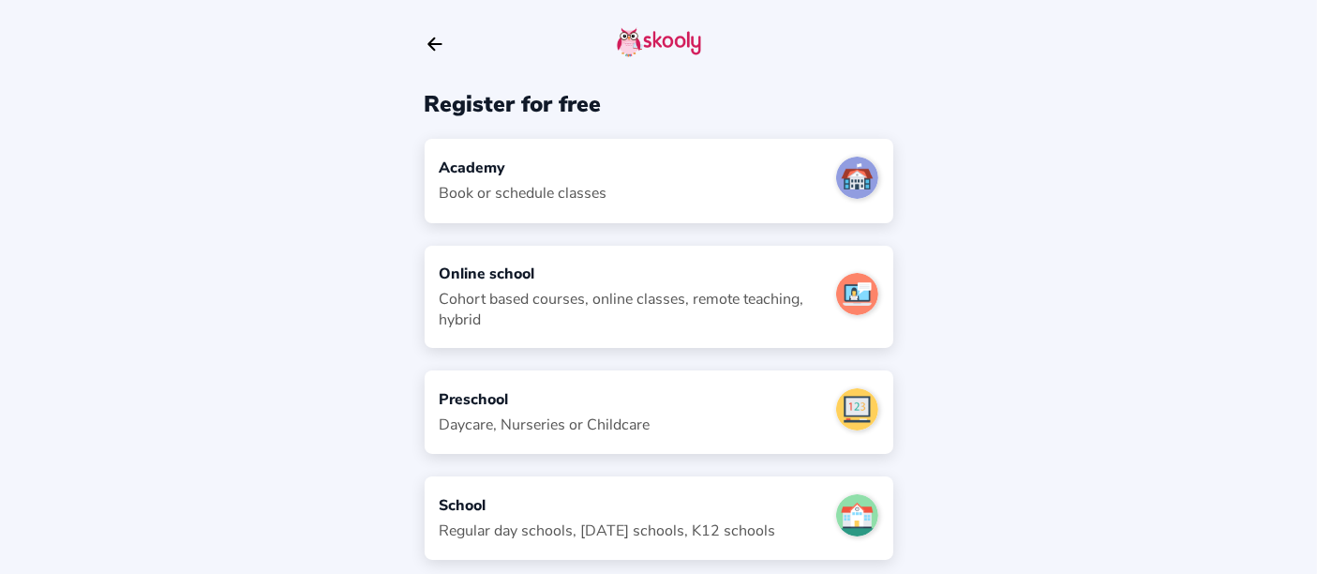
click at [435, 51] on icon "Arrow Back" at bounding box center [435, 44] width 21 height 21
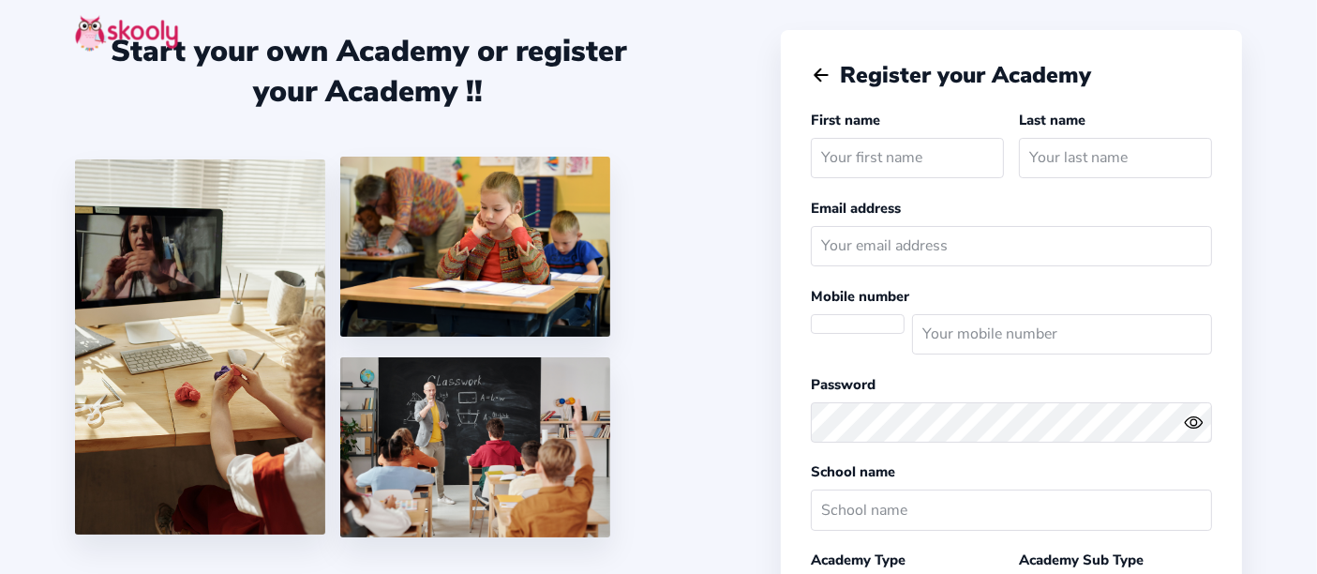
select select
select select "Europe/[GEOGRAPHIC_DATA]"
select select "GBP` £"
select select "GB"
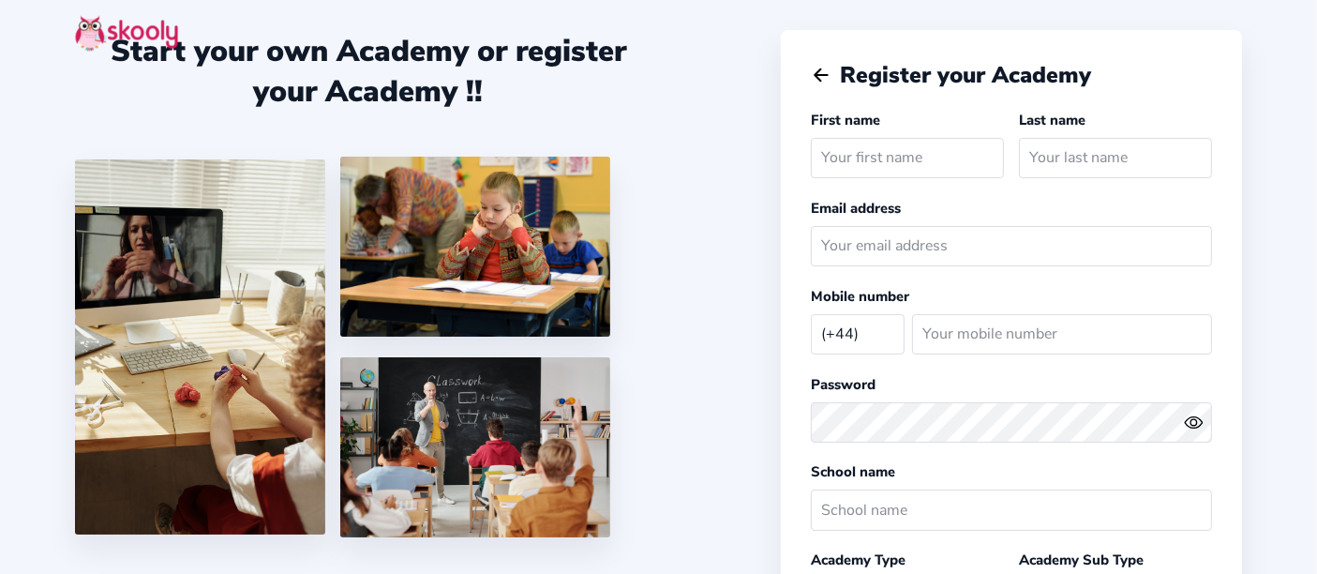
click at [811, 69] on icon "Arrow Back" at bounding box center [821, 75] width 21 height 21
select select "GB"
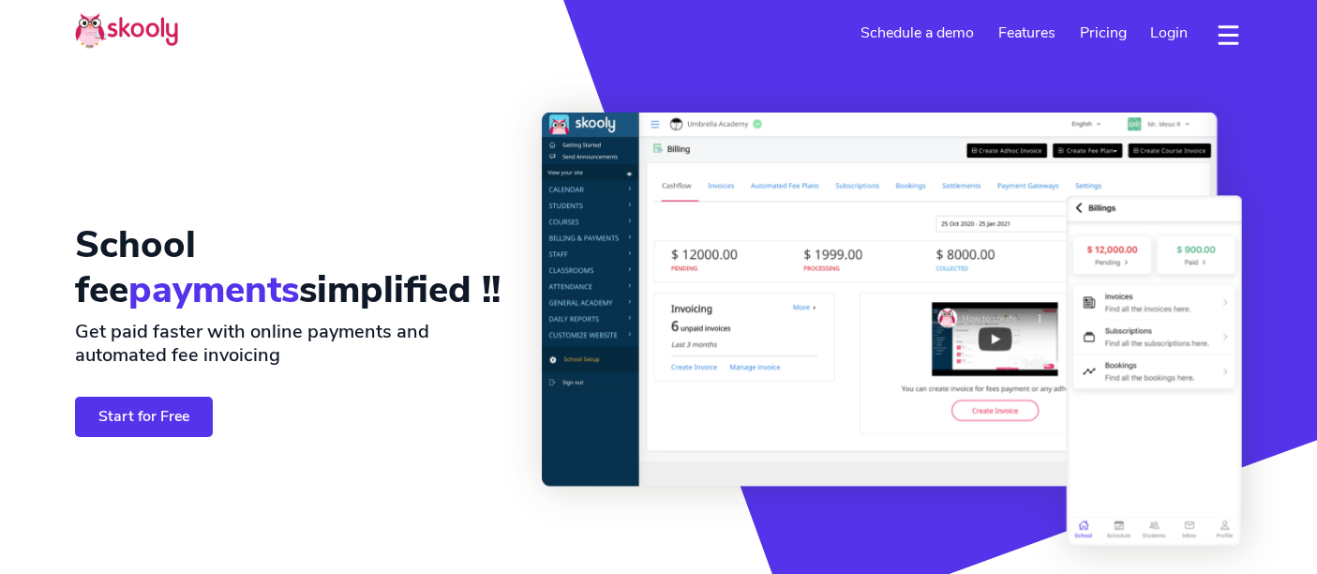
select select "en"
select select "44"
select select "Tuition centre"
select select "[GEOGRAPHIC_DATA]"
select select "Europe/Jersey"
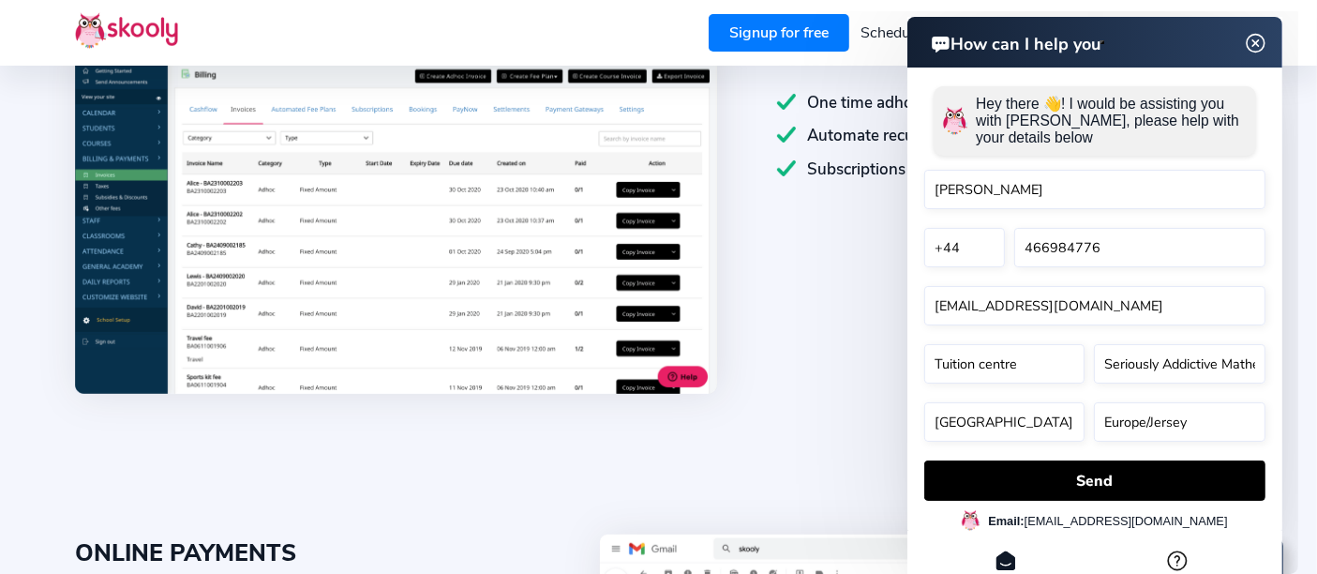
scroll to position [825, 0]
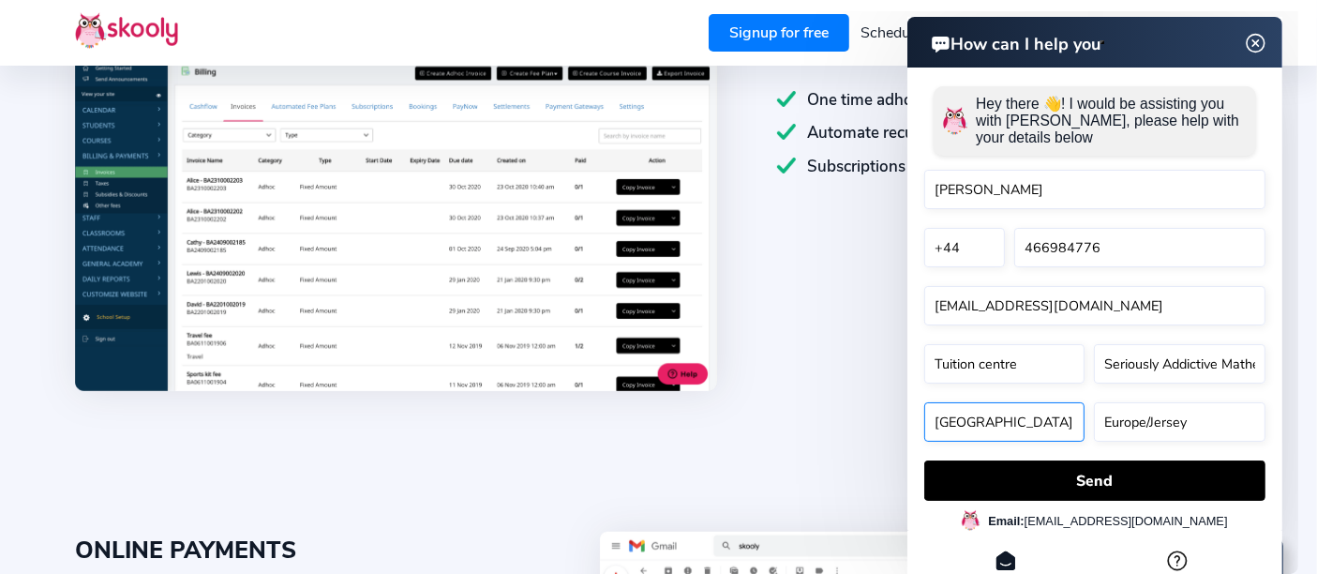
click at [998, 432] on select "United States Russia Egypt South Africa Greece Netherlands Belgium France Spain…" at bounding box center [1003, 421] width 160 height 39
click at [899, 11] on html "How can I help you How can I help you Hey there 👋! I would be assisting you wit…" at bounding box center [1027, 11] width 540 height 0
click at [964, 255] on select "+1 +7 +20 +27 +30 +31 +32 +33 +34 +36 +39 +40 +41 +43 +44 +45 +46 +47 +48 +49 +…" at bounding box center [963, 247] width 81 height 39
click at [923, 228] on select "+1 +7 +20 +27 +30 +31 +32 +33 +34 +36 +39 +40 +41 +43 +44 +45 +46 +47 +48 +49 +…" at bounding box center [963, 247] width 81 height 39
select select "61"
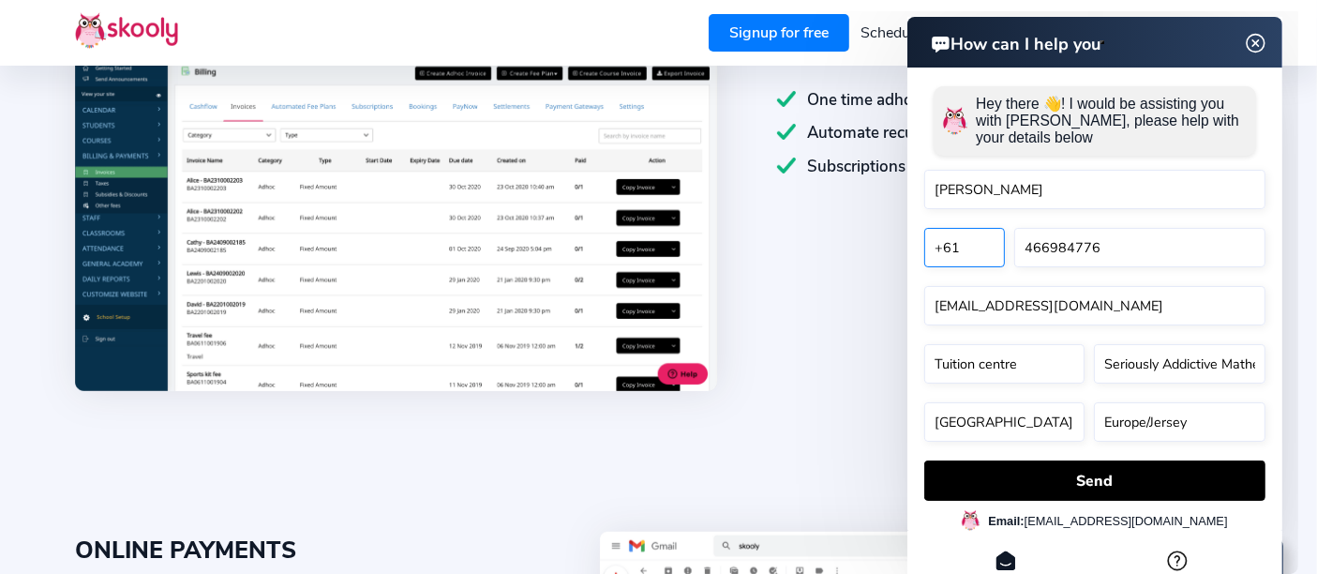
select select "Australia"
select select "Australia/Sydney"
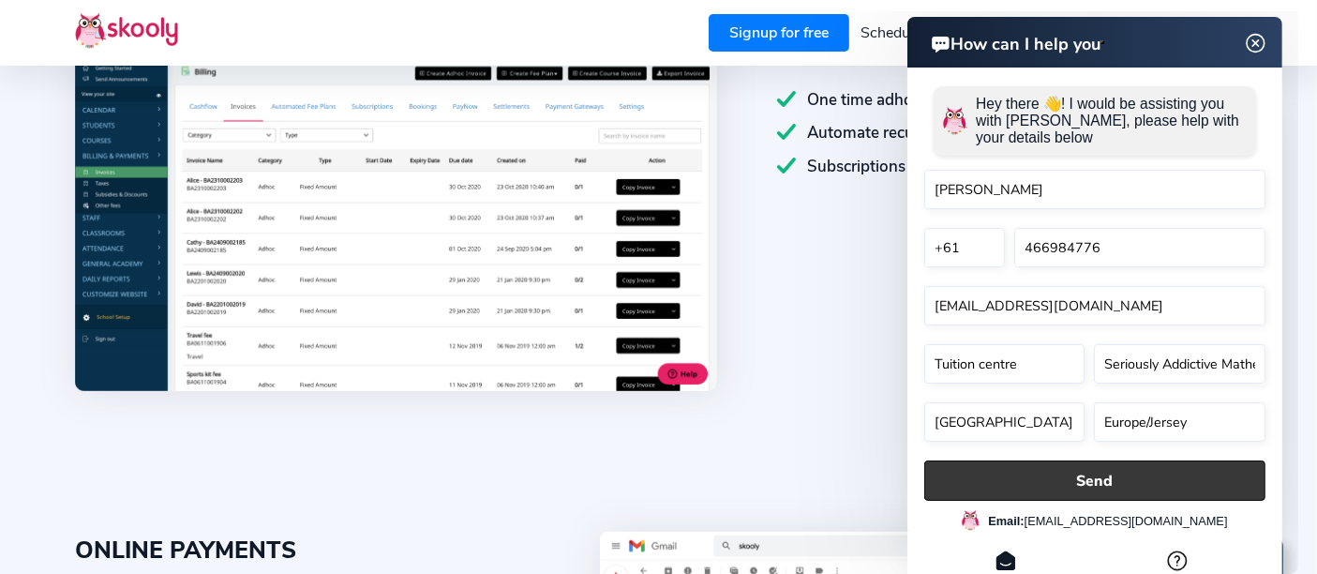
click at [1085, 481] on button "Send" at bounding box center [1093, 480] width 341 height 40
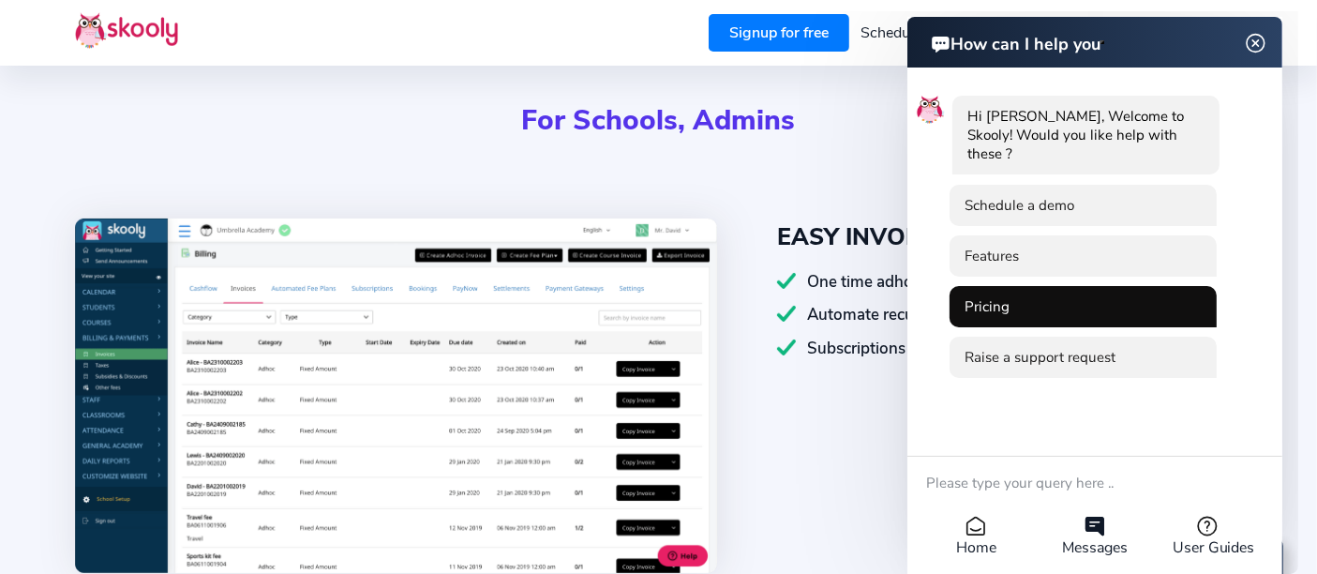
scroll to position [629, 0]
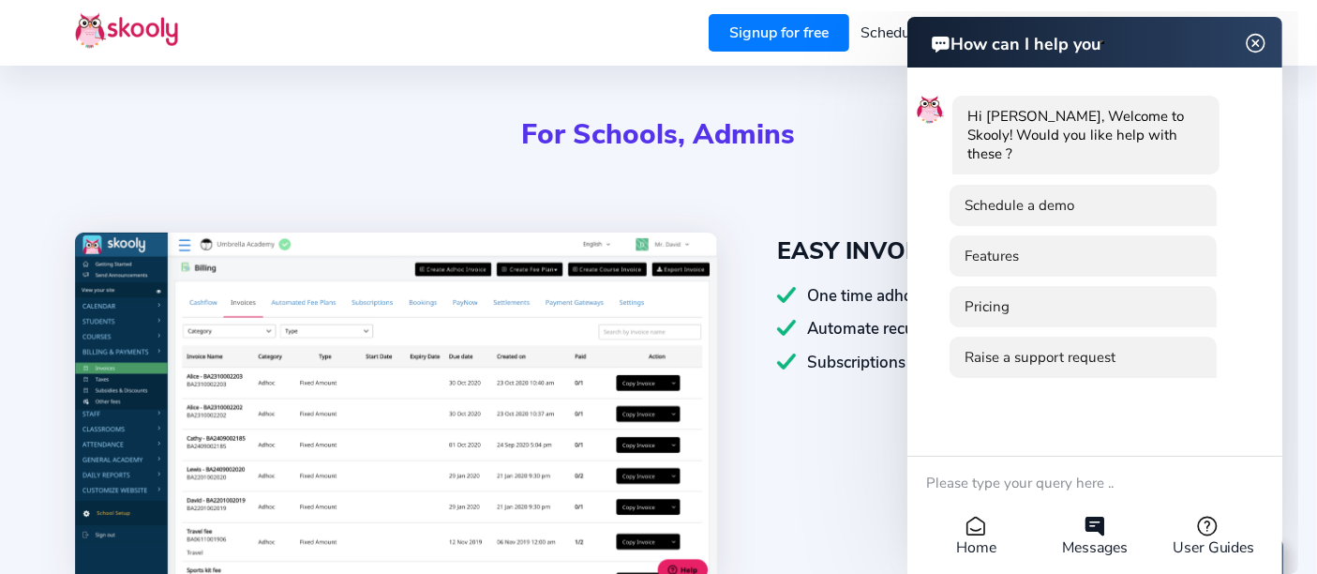
click at [1248, 46] on img at bounding box center [1255, 43] width 36 height 23
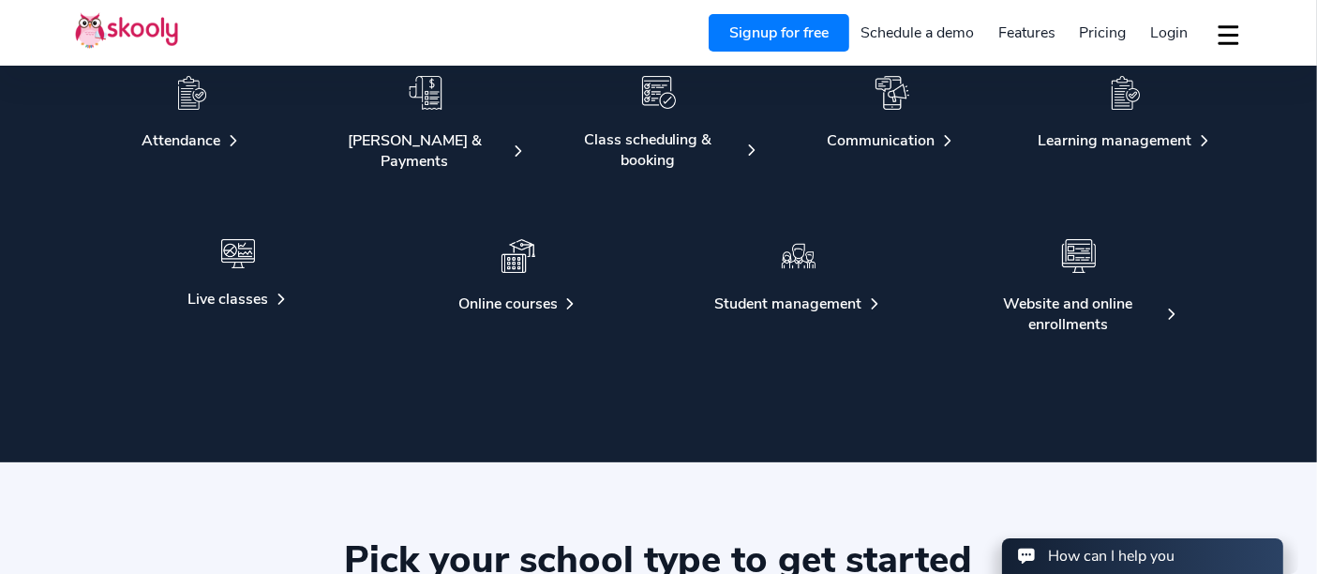
scroll to position [3336, 0]
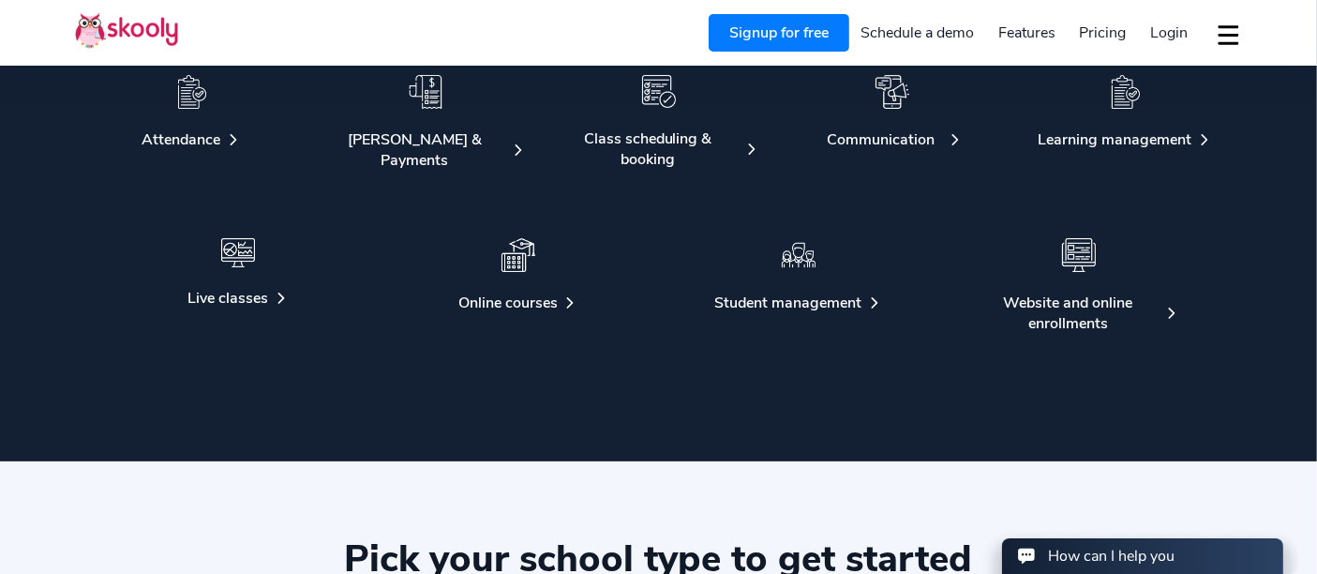
click at [894, 106] on img at bounding box center [892, 92] width 34 height 34
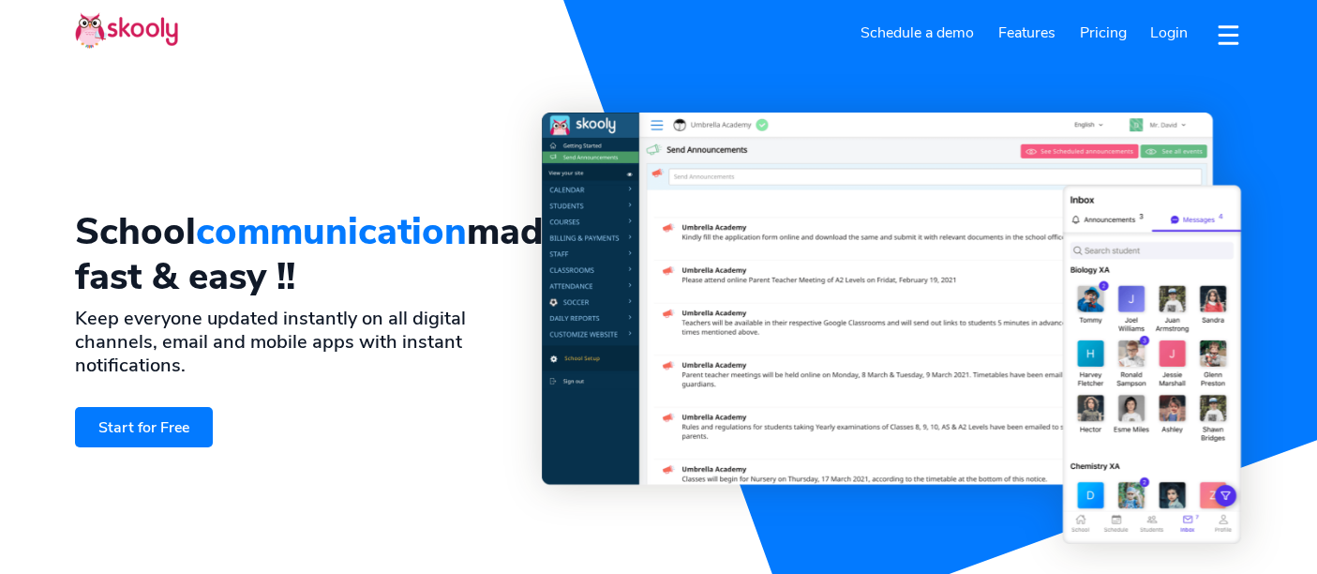
select select "en"
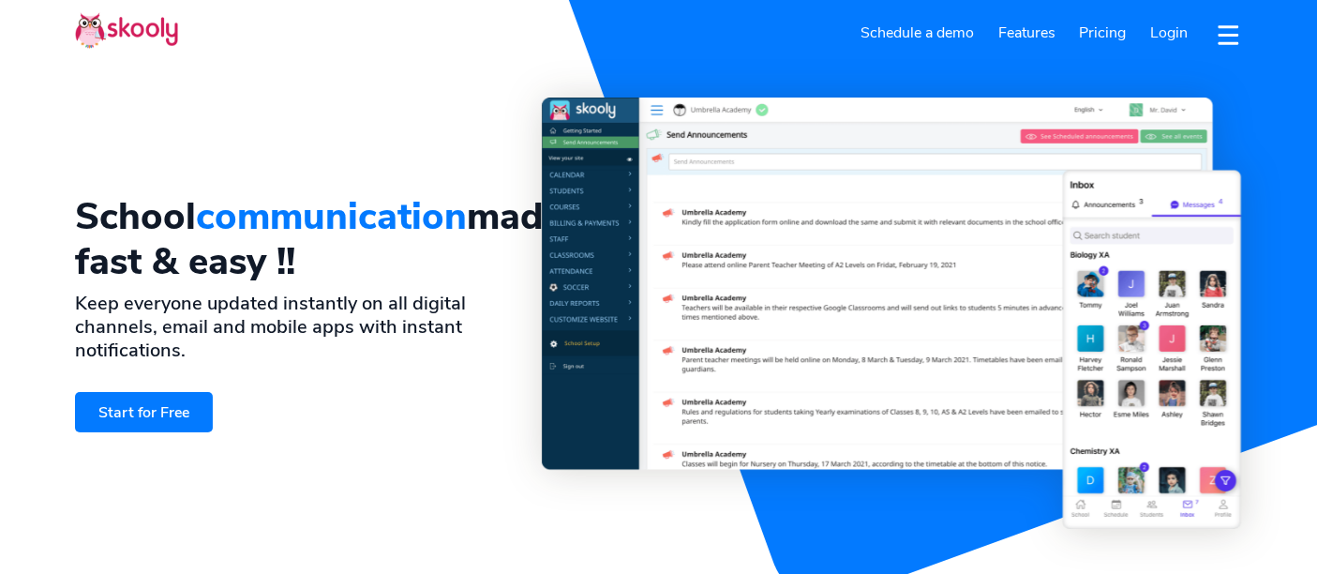
select select "Tuition centre"
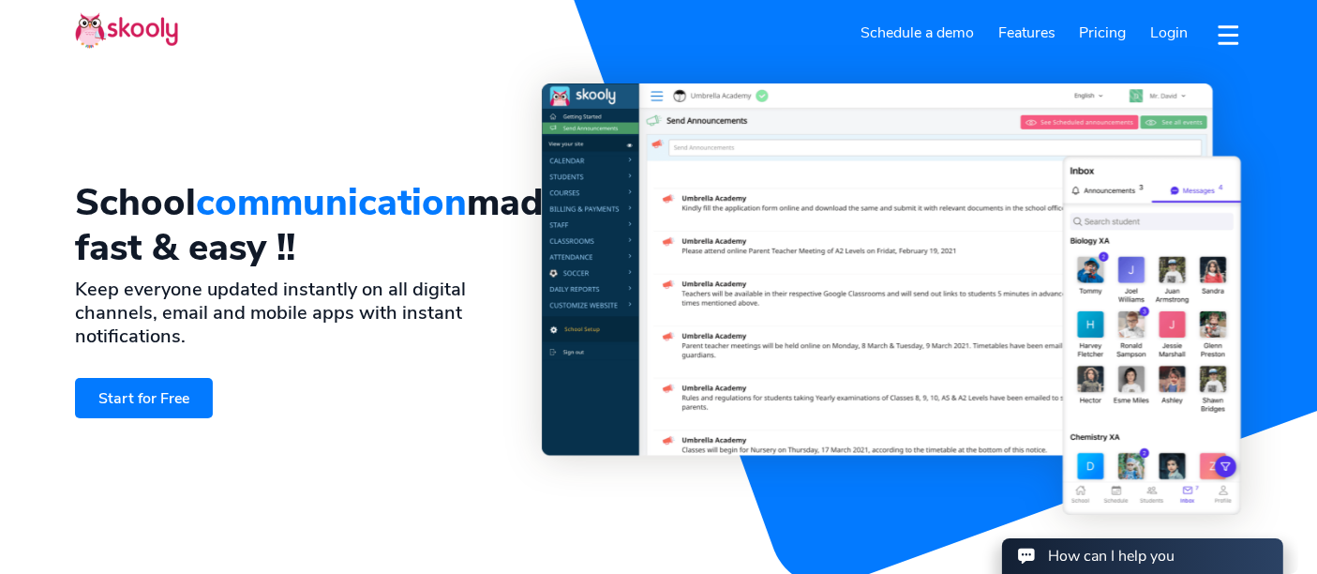
scroll to position [40, 0]
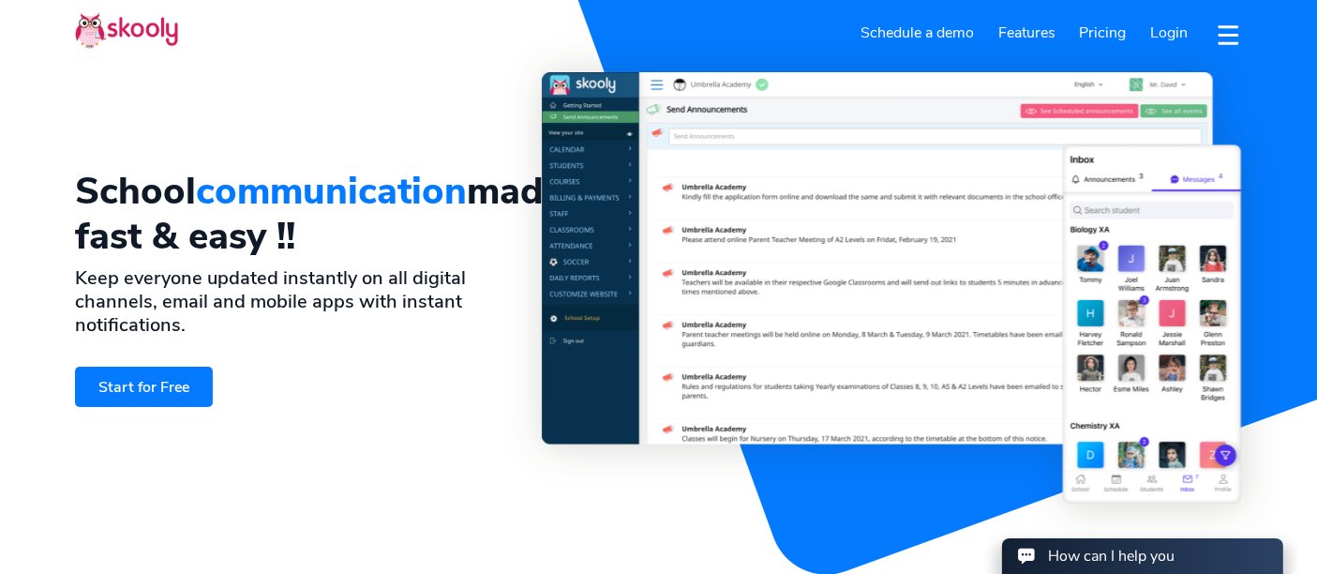
select select "44"
select select "[GEOGRAPHIC_DATA]"
select select "Europe/Jersey"
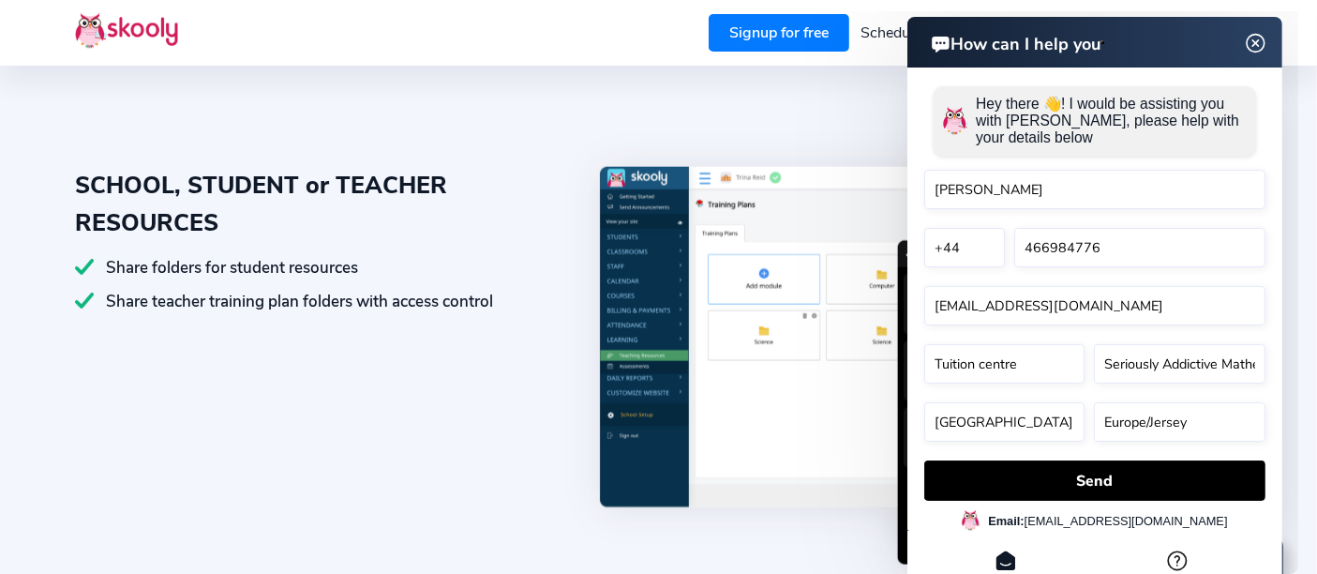
scroll to position [2482, 0]
click at [1245, 46] on img at bounding box center [1255, 43] width 36 height 23
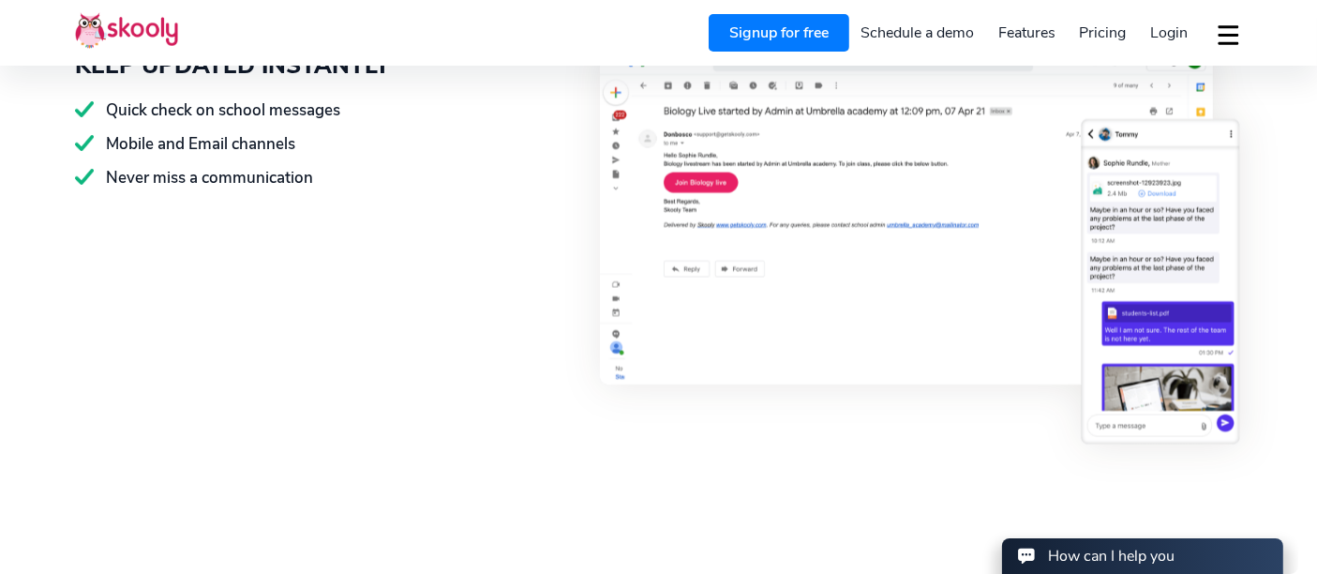
scroll to position [3318, 0]
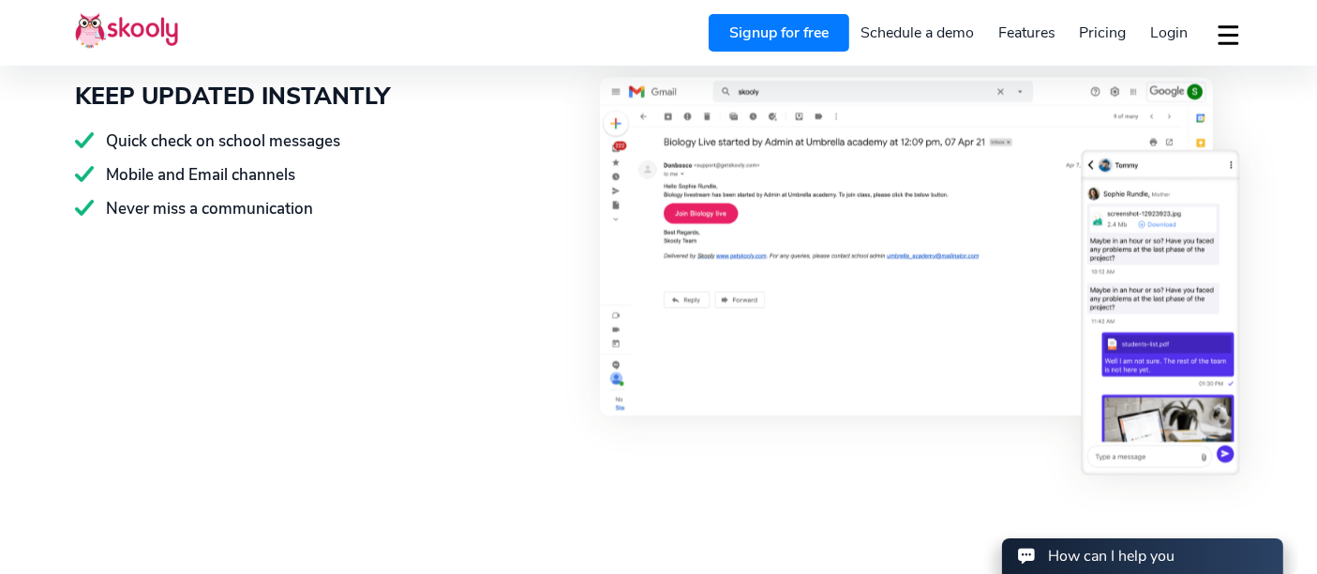
click at [1215, 20] on button "dropdown menu" at bounding box center [1228, 34] width 27 height 43
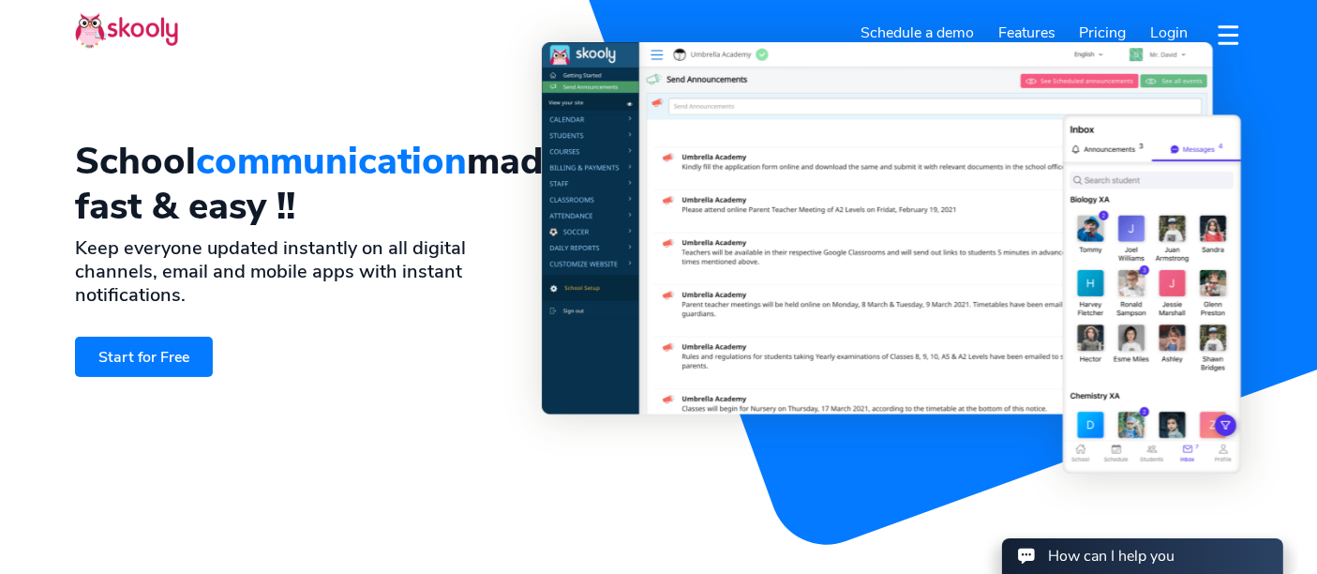
scroll to position [0, 0]
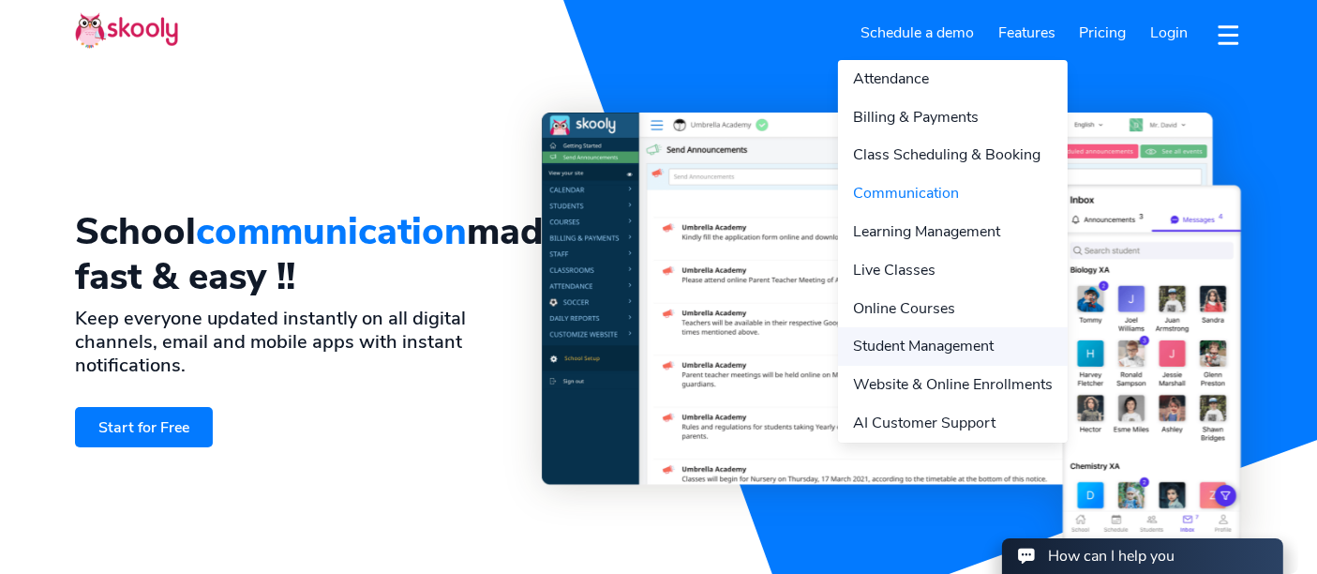
click at [878, 347] on link "Student Management" at bounding box center [953, 346] width 230 height 38
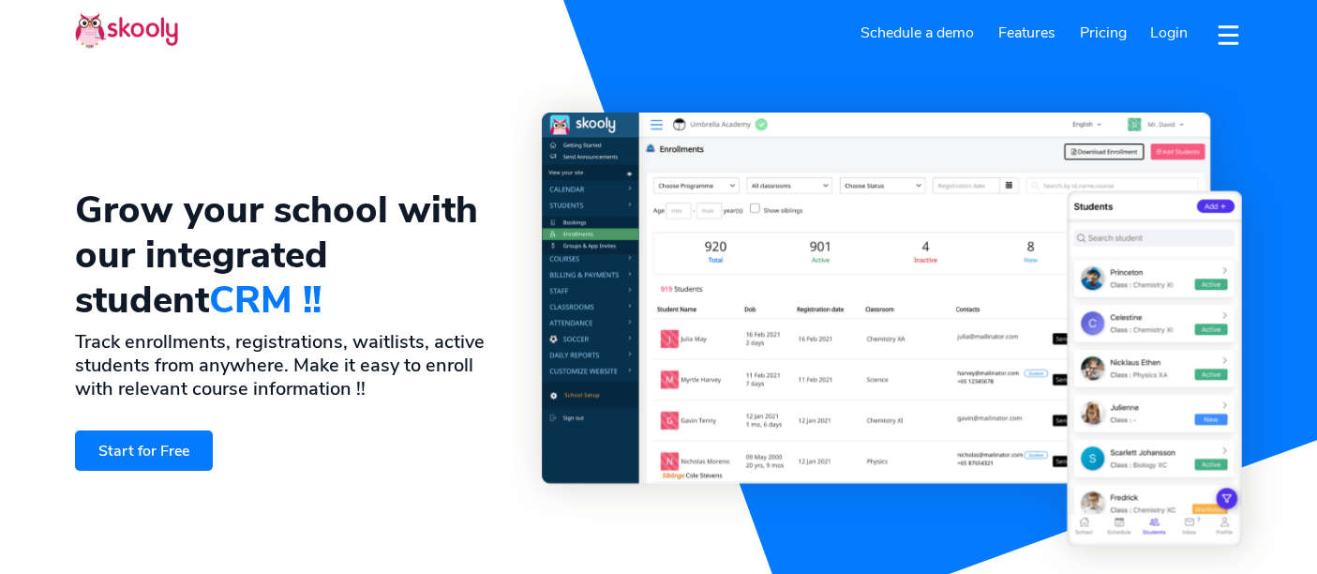
select select "en"
select select "44"
select select "Tuition centre"
select select "[GEOGRAPHIC_DATA]"
select select "Europe/Jersey"
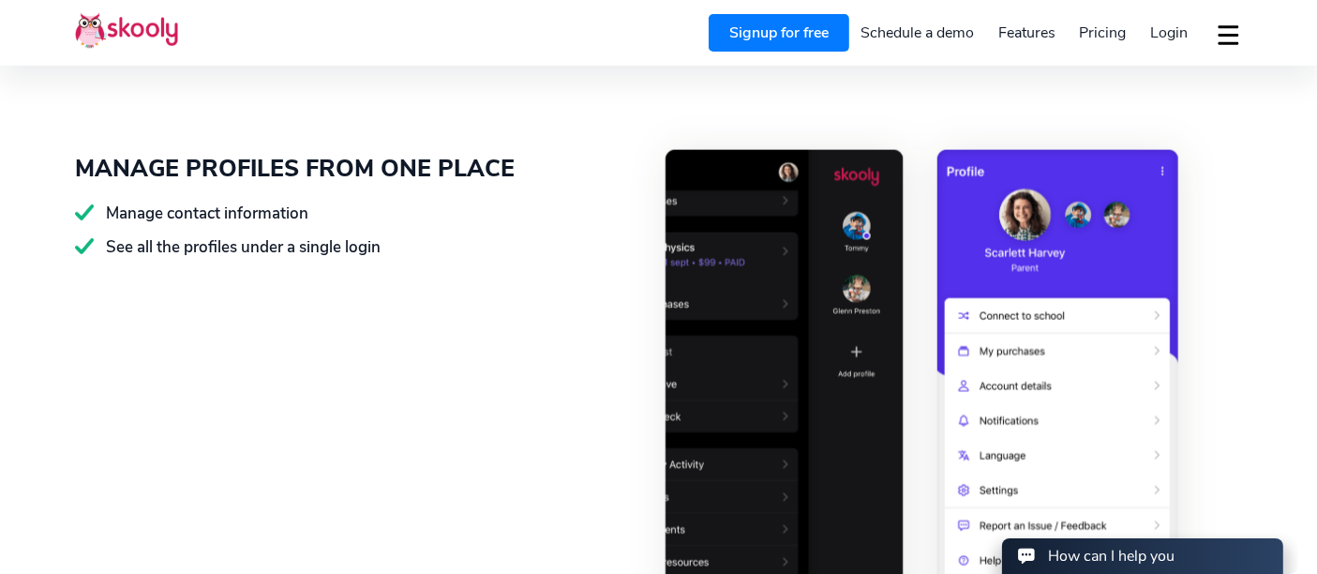
scroll to position [2718, 0]
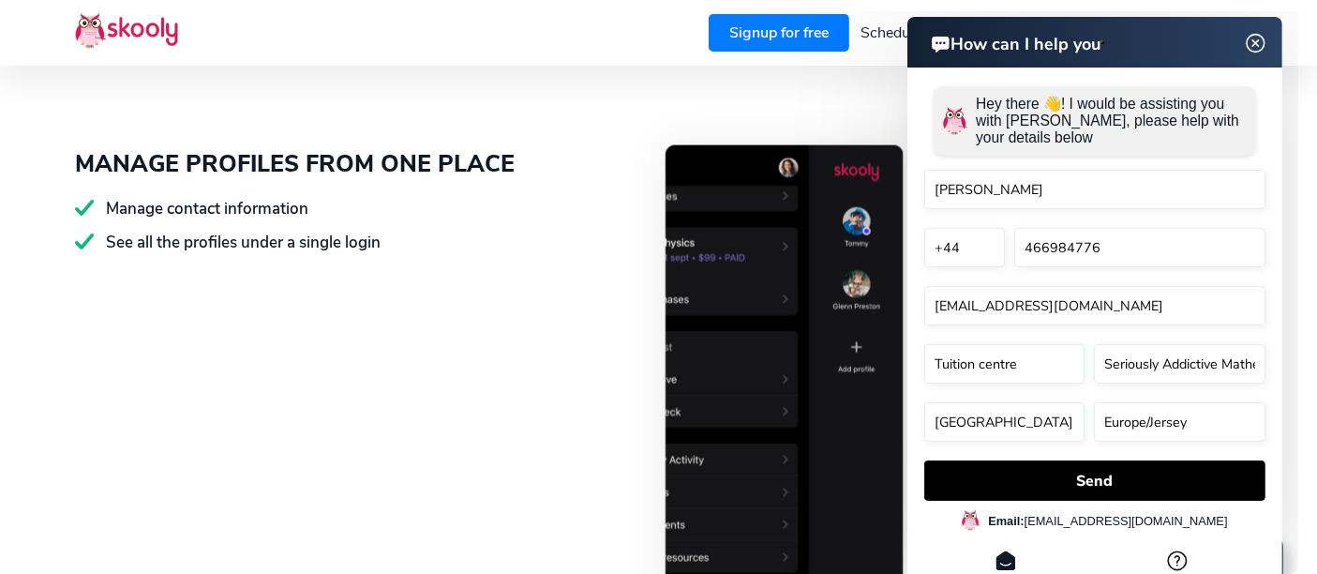
click at [1245, 41] on img at bounding box center [1255, 43] width 36 height 23
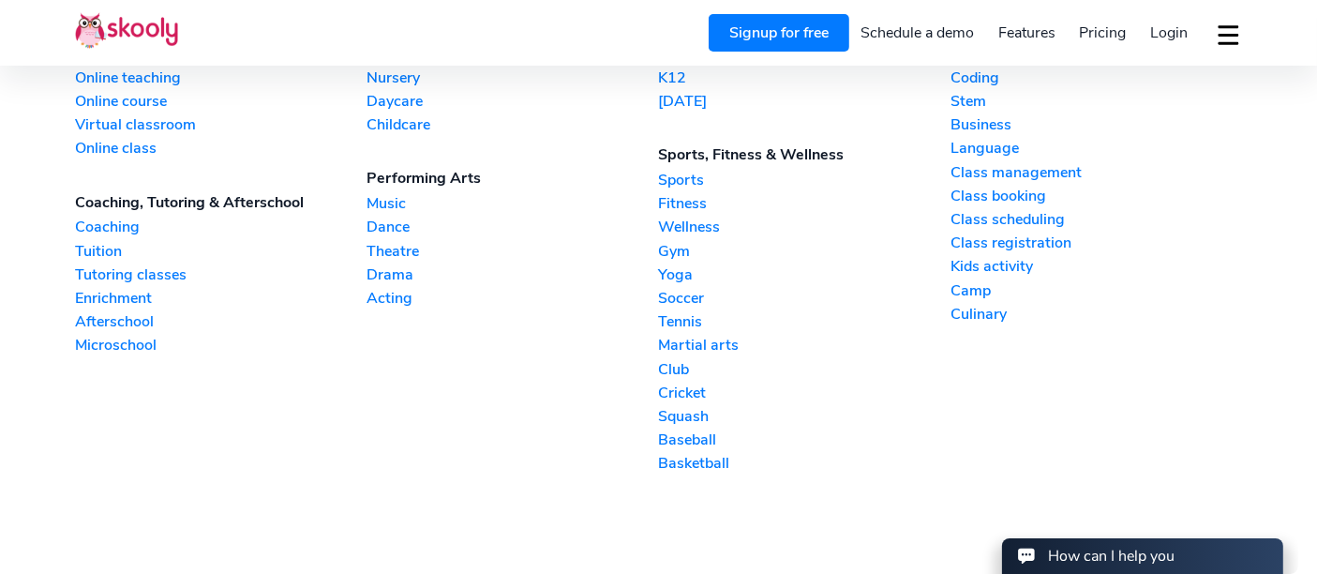
scroll to position [5381, 0]
click at [97, 245] on link "Tuition" at bounding box center [220, 250] width 291 height 21
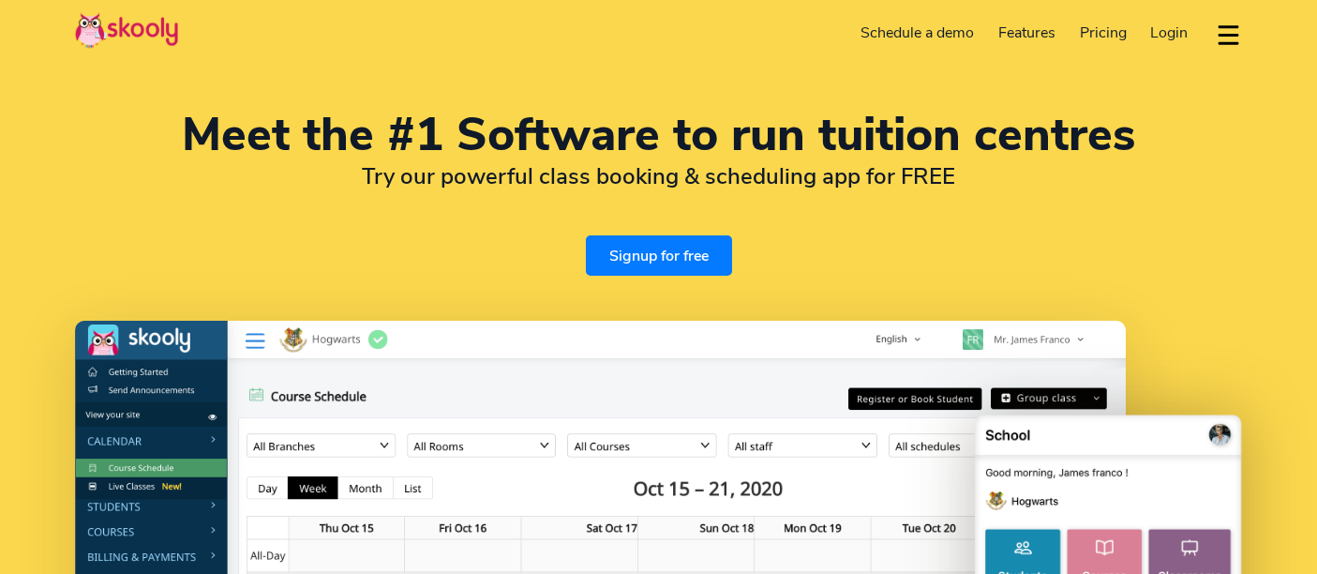
select select "en"
select select "44"
select select "Tuition centre"
select select "[GEOGRAPHIC_DATA]"
select select "Europe/Jersey"
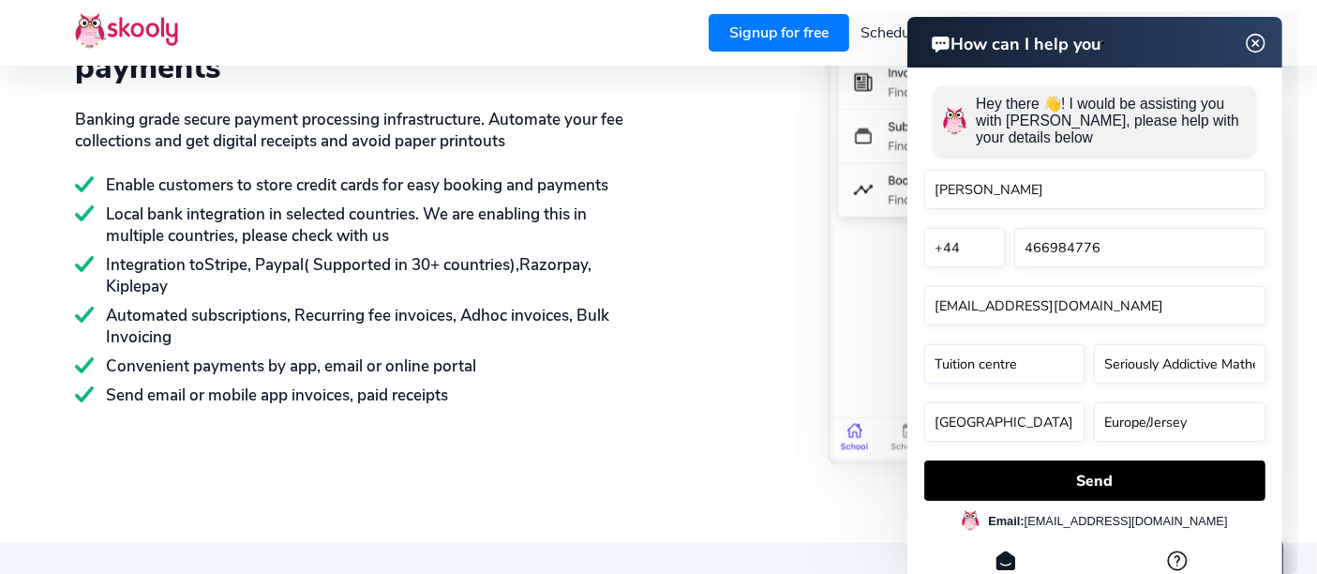
scroll to position [2783, 0]
click at [1251, 40] on img at bounding box center [1255, 43] width 36 height 23
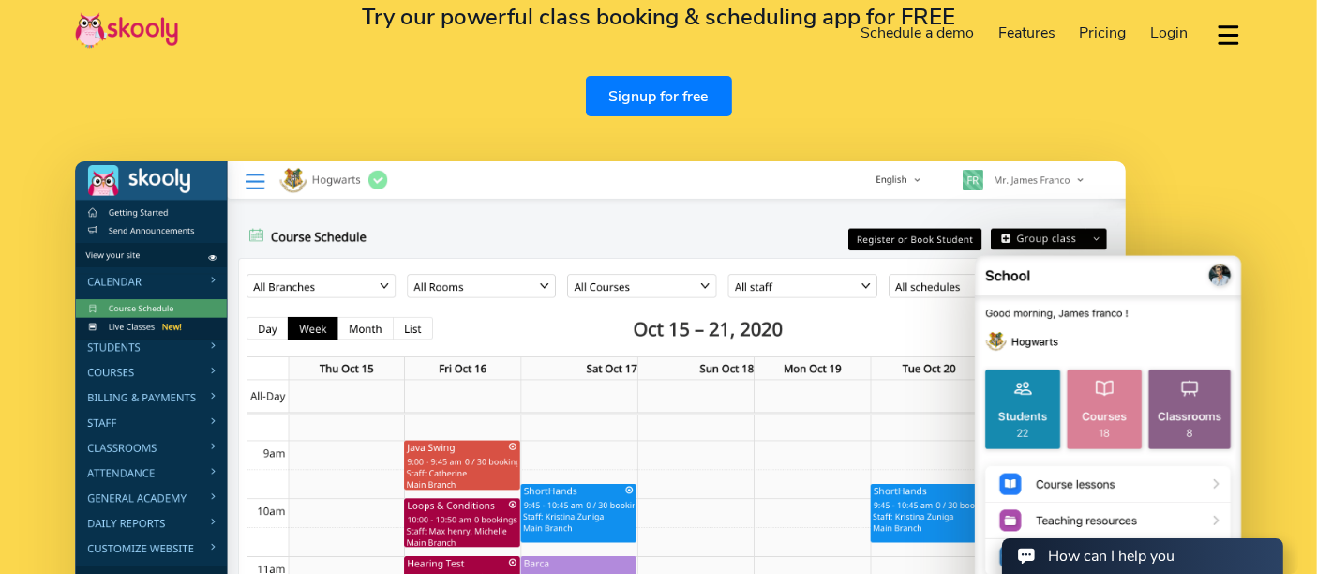
scroll to position [0, 0]
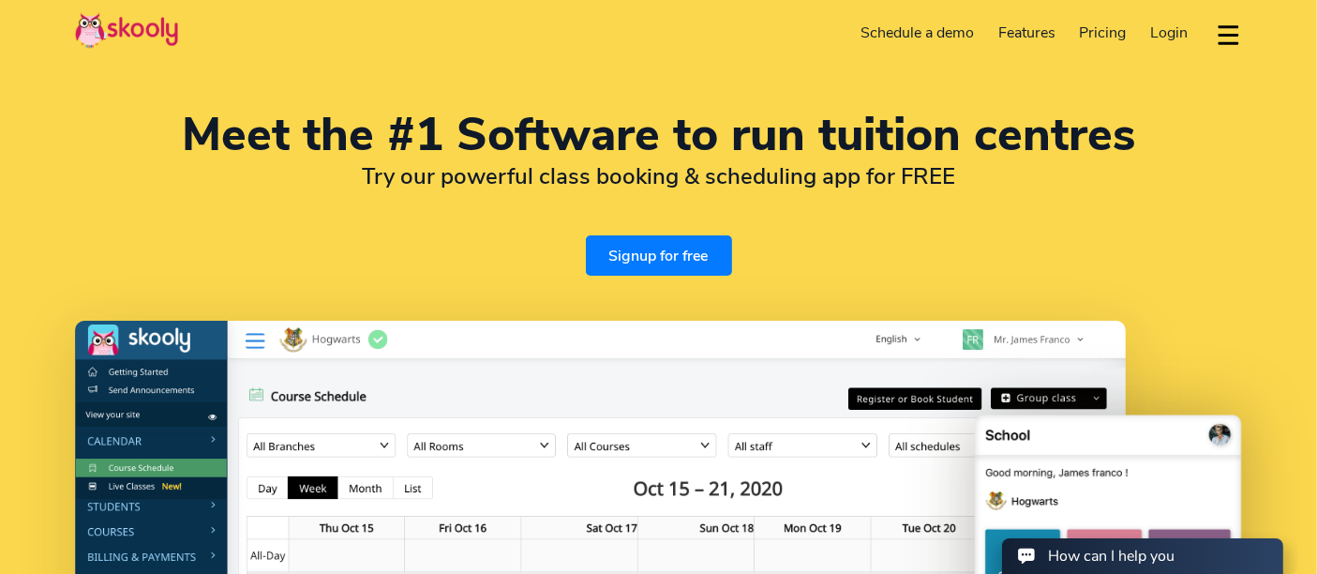
click at [1100, 30] on span "Pricing" at bounding box center [1103, 32] width 47 height 21
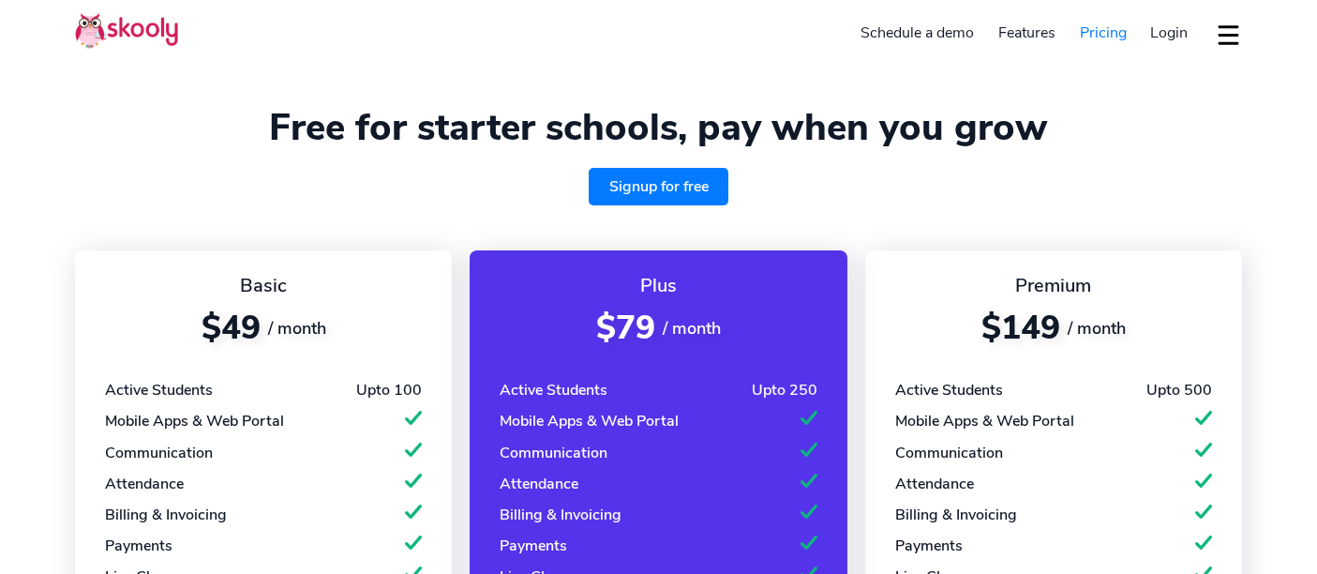
select select "en"
select select "44"
select select "Tuition centre"
select select "[GEOGRAPHIC_DATA]"
select select "Europe/Jersey"
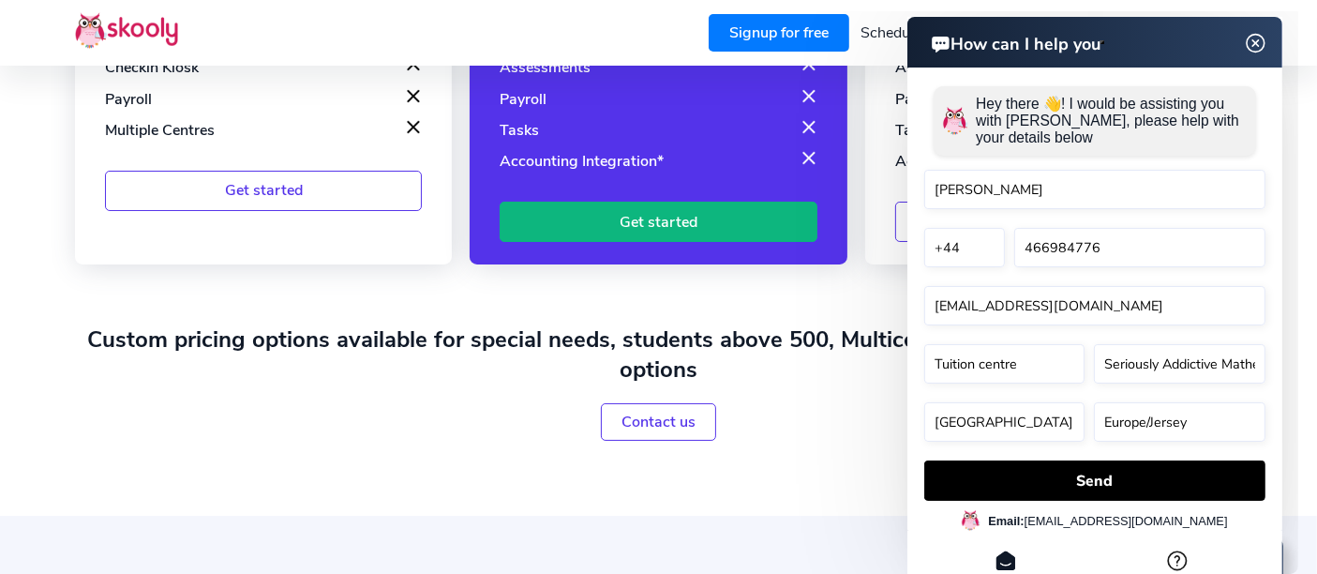
scroll to position [709, 0]
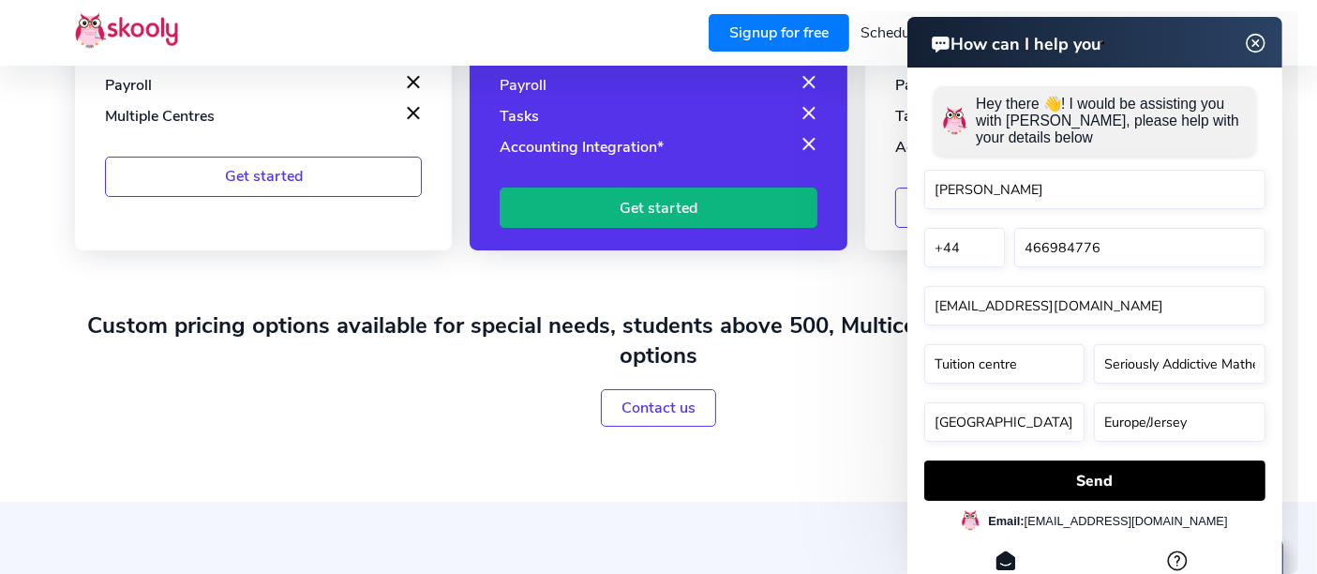
click at [1259, 44] on img at bounding box center [1255, 43] width 36 height 23
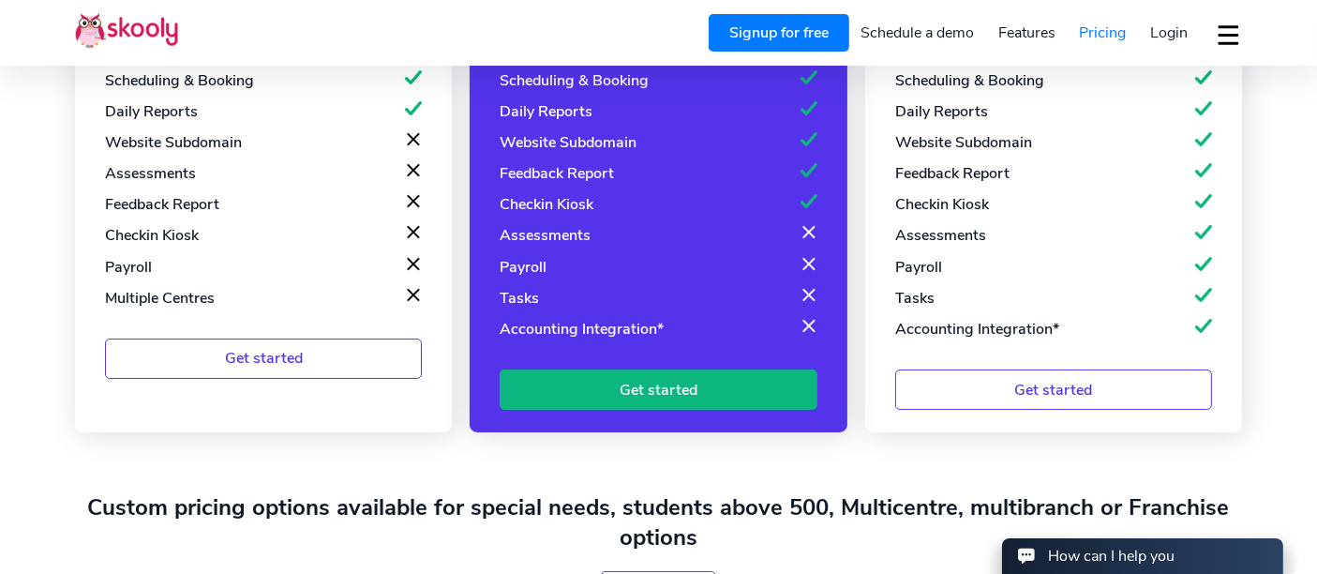
scroll to position [603, 0]
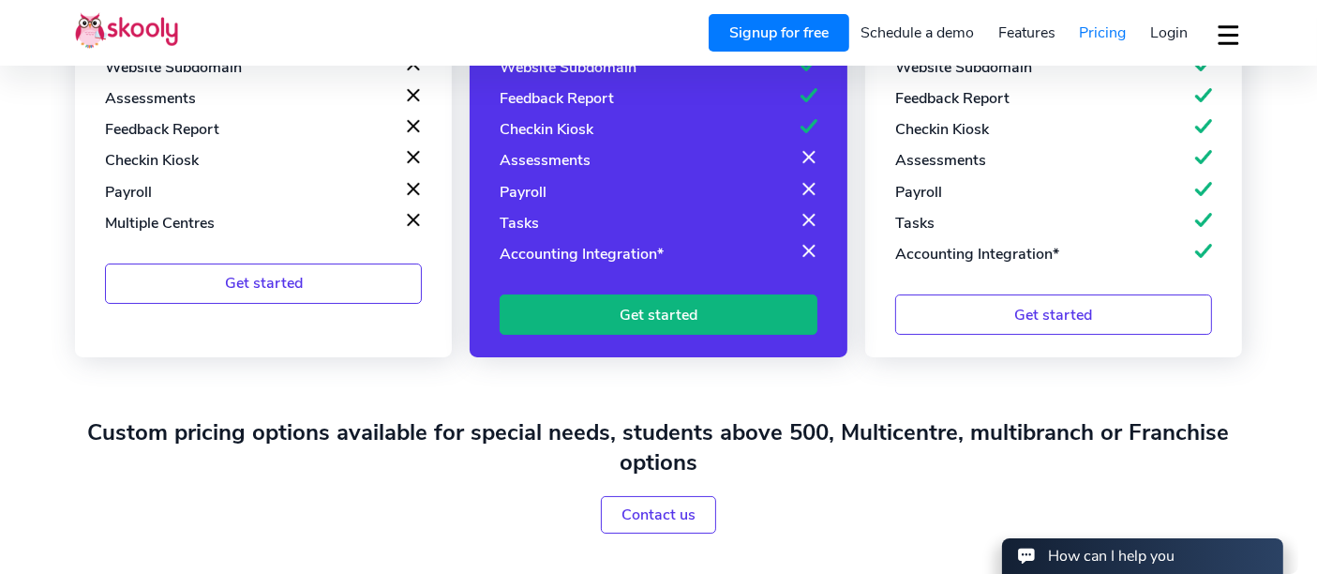
click at [1036, 314] on link "Get started" at bounding box center [1053, 314] width 317 height 40
click at [337, 274] on link "Get started" at bounding box center [263, 283] width 317 height 40
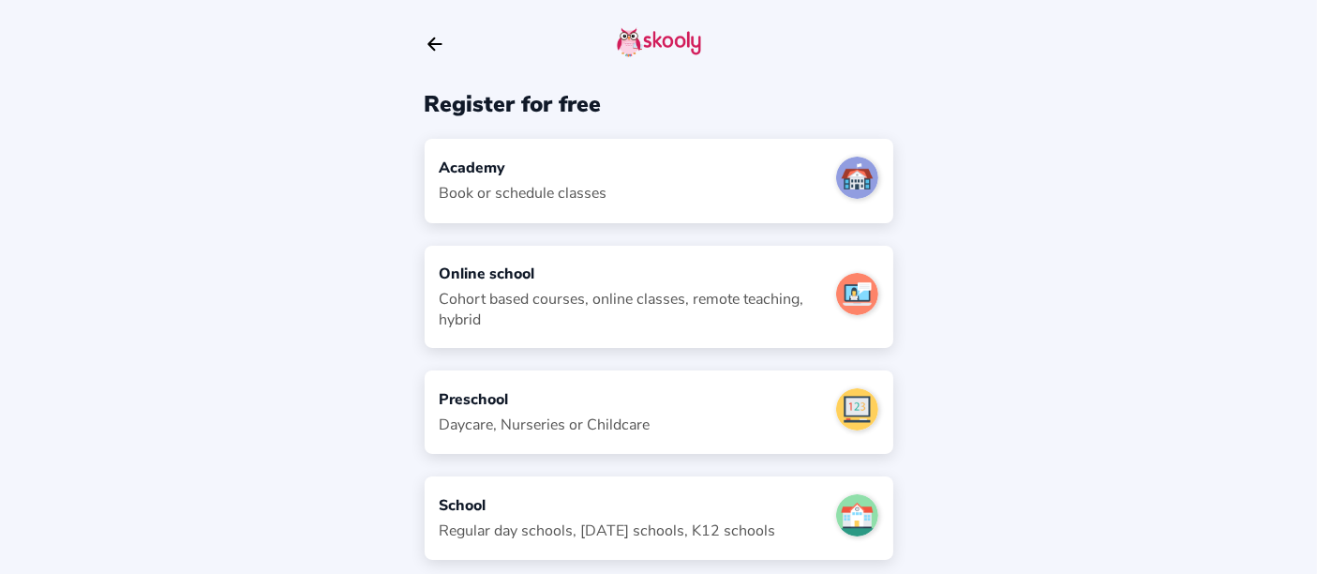
click at [436, 60] on div at bounding box center [659, 44] width 469 height 89
click at [430, 46] on icon "arrow back outline" at bounding box center [434, 44] width 13 height 12
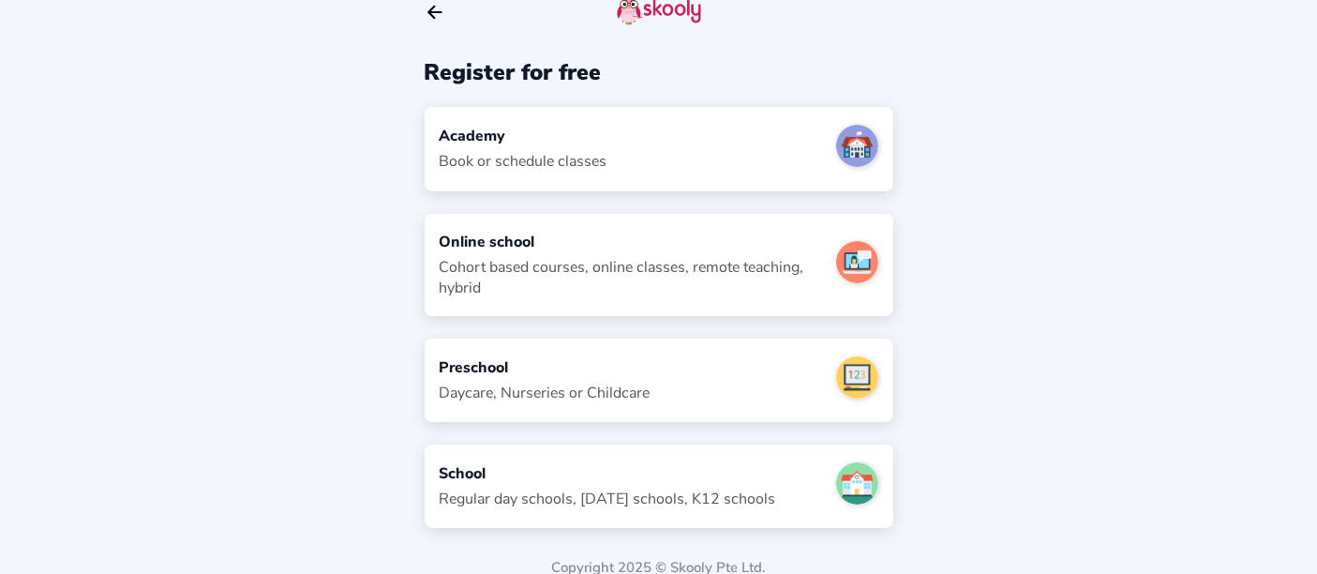
scroll to position [51, 0]
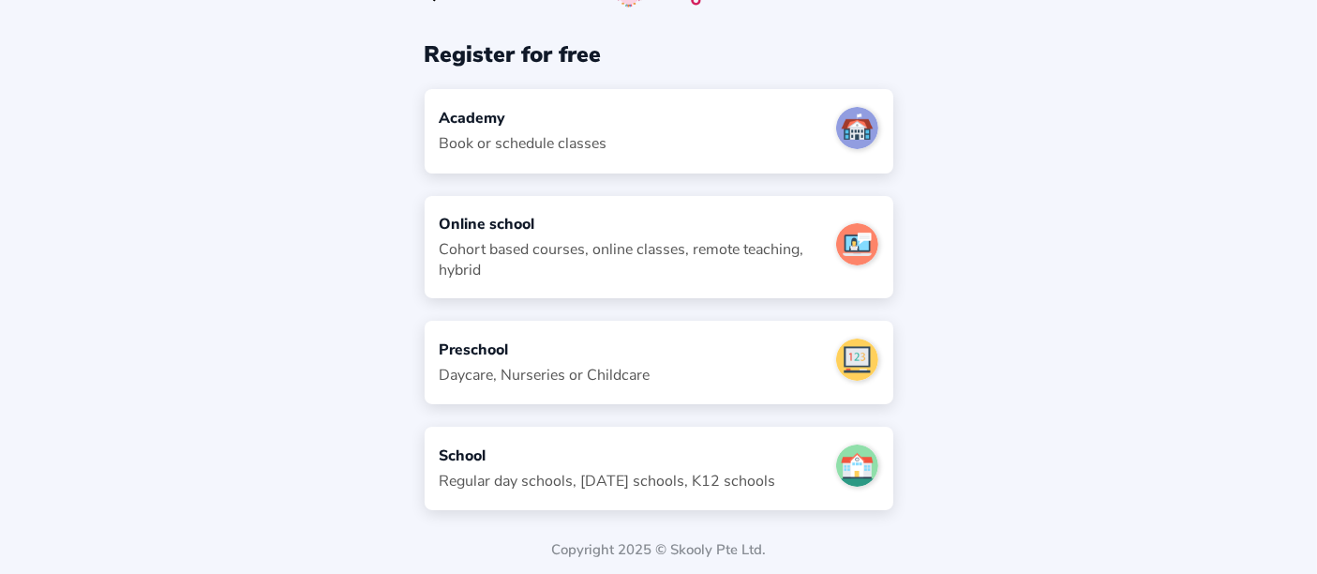
click at [643, 151] on div "Academy Book or schedule classes" at bounding box center [659, 130] width 469 height 83
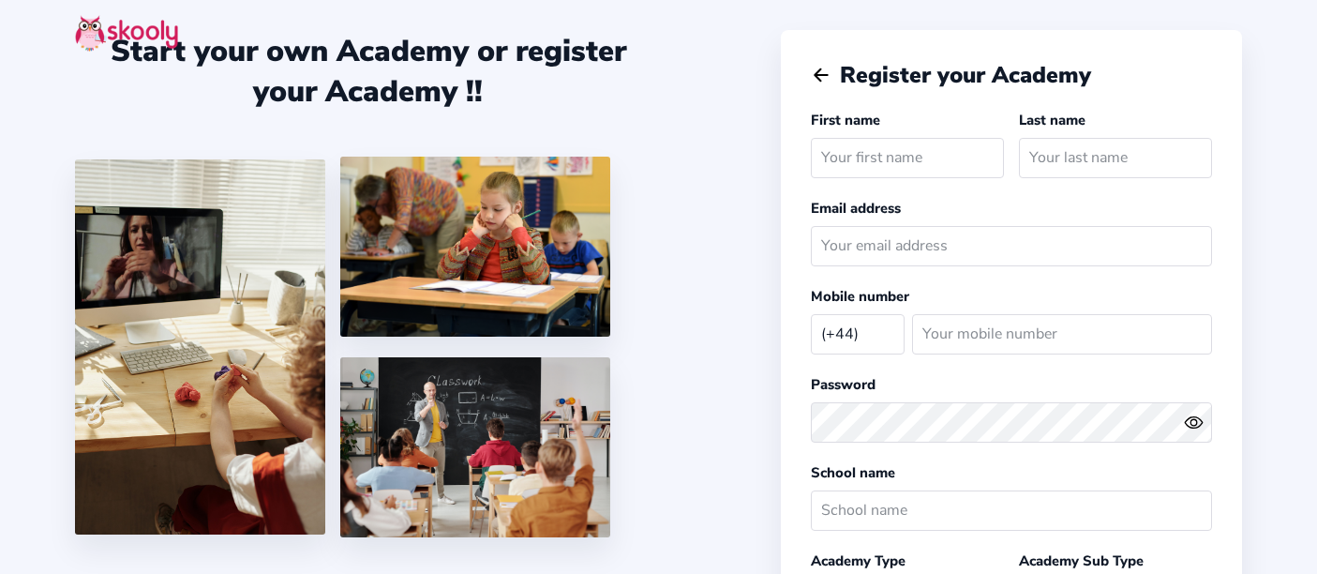
select select "GB"
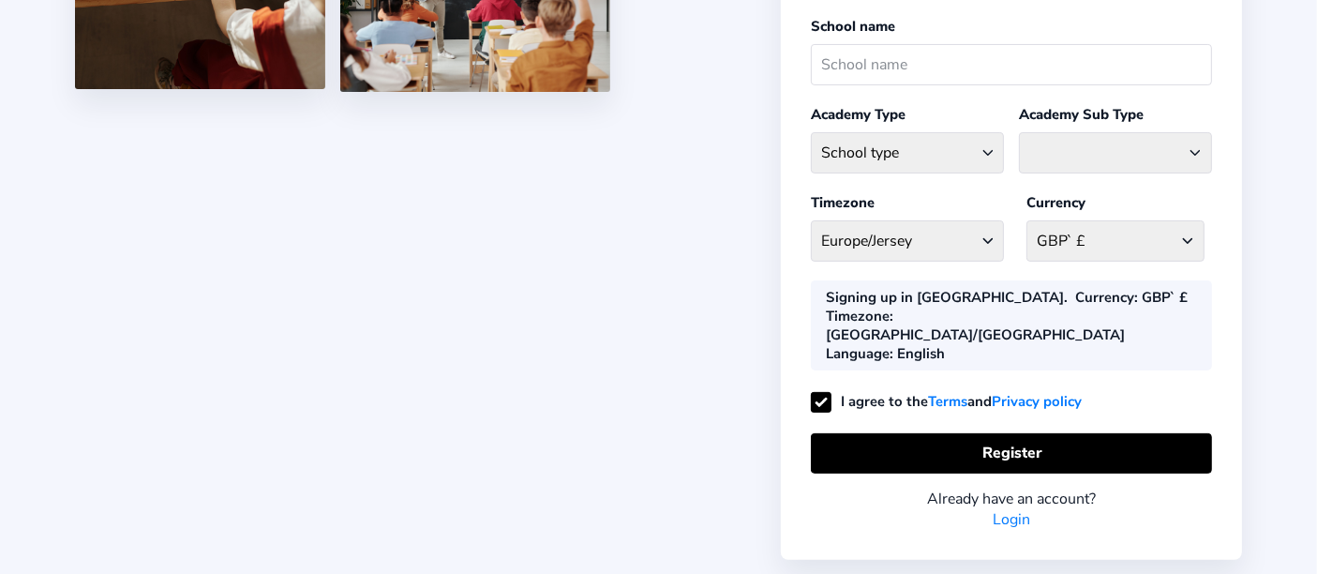
scroll to position [457, 0]
